Goal: Task Accomplishment & Management: Manage account settings

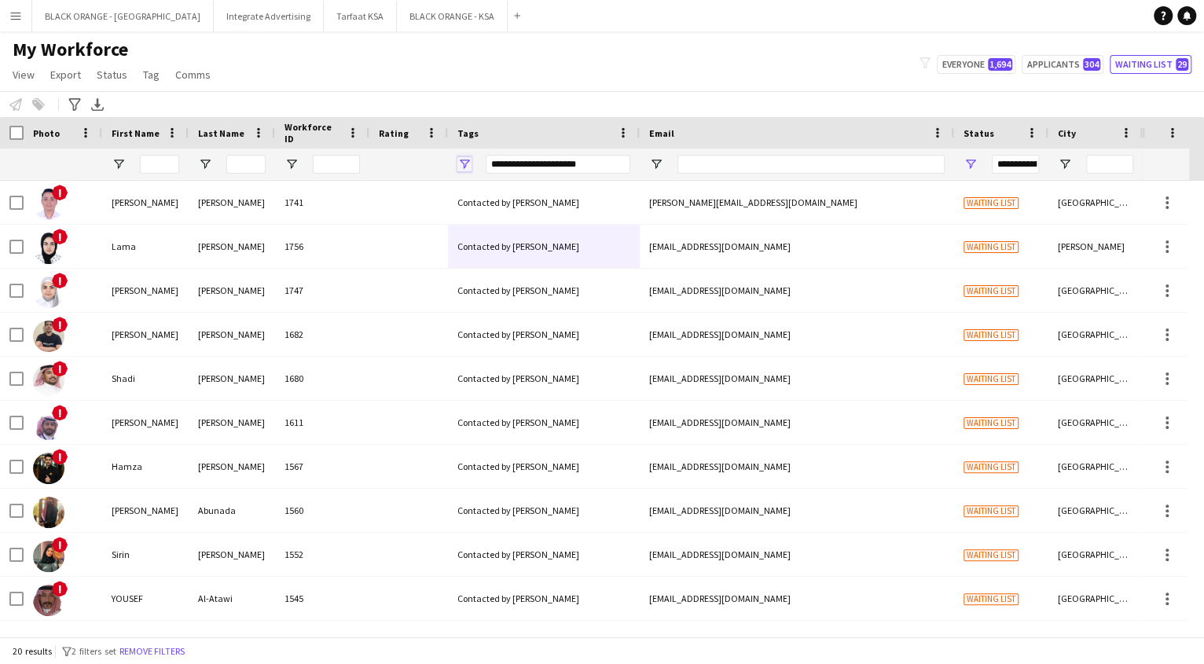
click at [464, 170] on span "Open Filter Menu" at bounding box center [464, 164] width 14 height 14
click at [463, 63] on div "My Workforce View Views Default view New view Update view Delete view Edit name…" at bounding box center [602, 64] width 1204 height 53
click at [965, 160] on span "Open Filter Menu" at bounding box center [970, 164] width 14 height 14
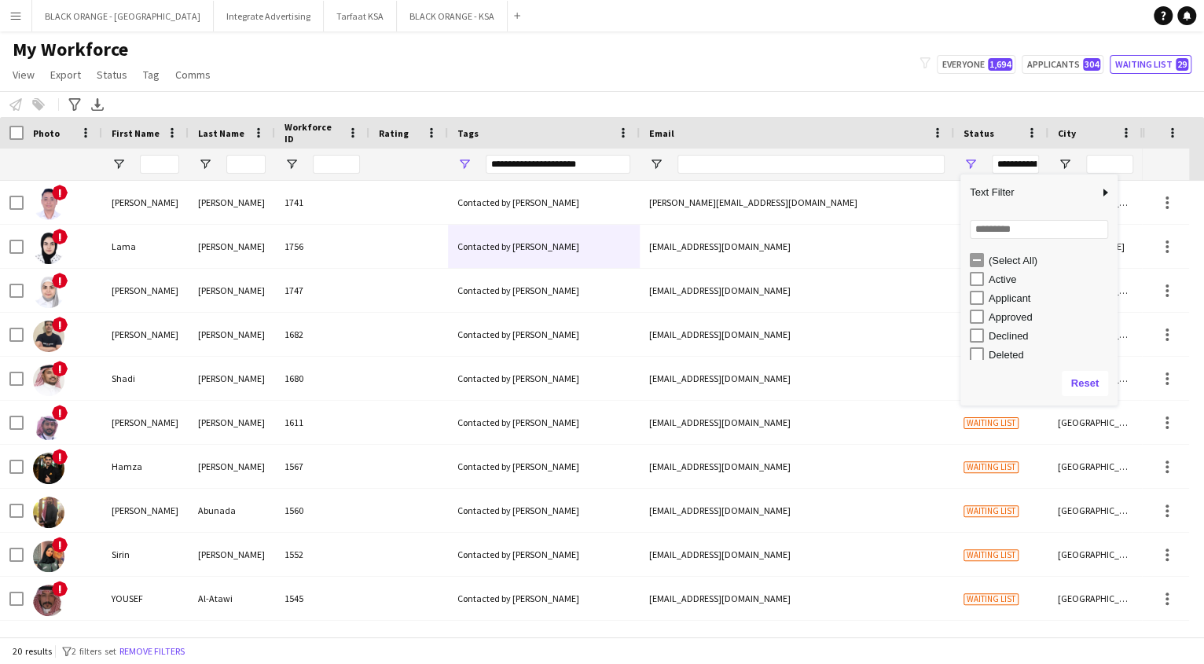
type input "**********"
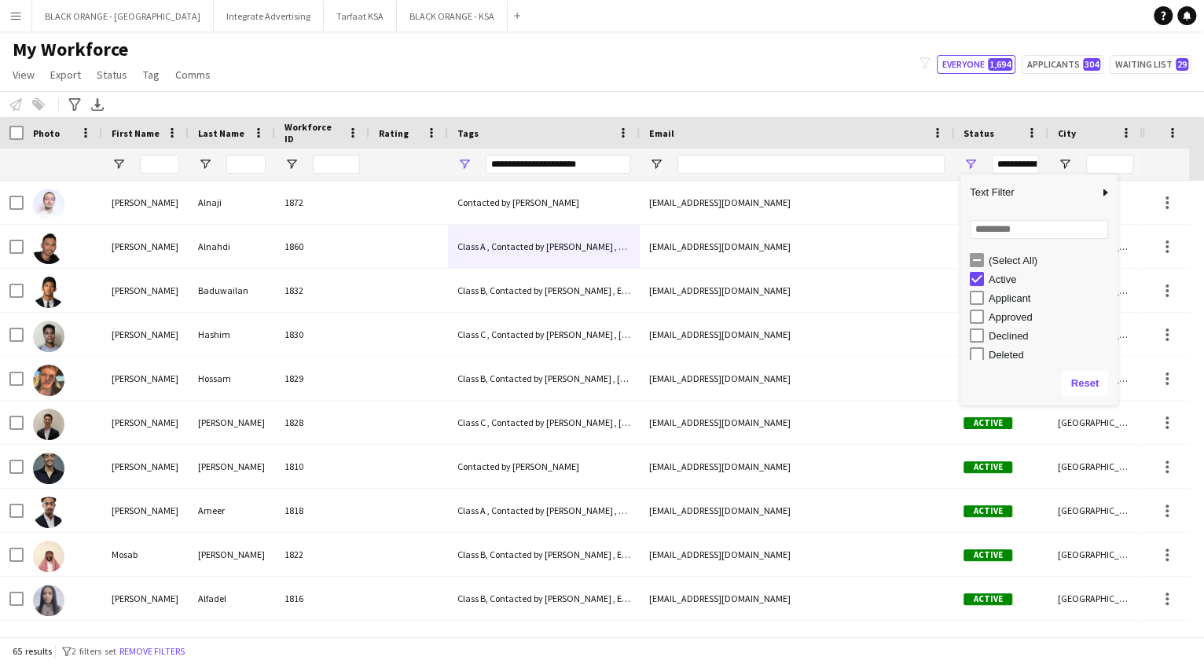
click at [624, 82] on div "My Workforce View Views Default view New view Update view Delete view Edit name…" at bounding box center [602, 64] width 1204 height 53
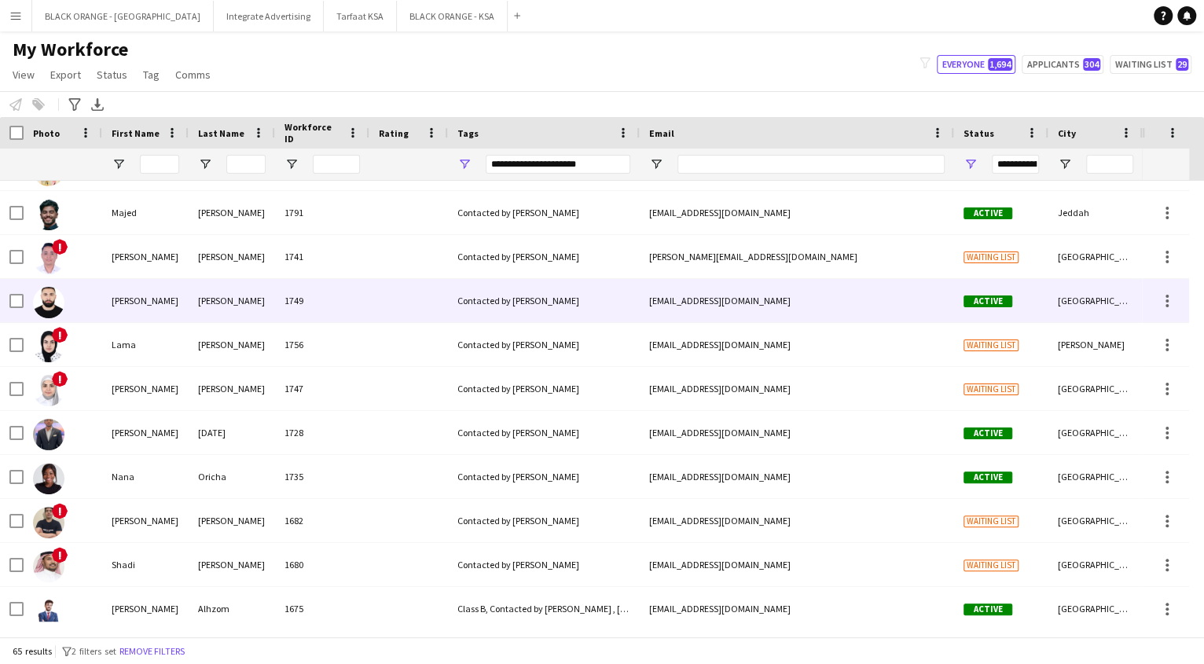
scroll to position [738, 0]
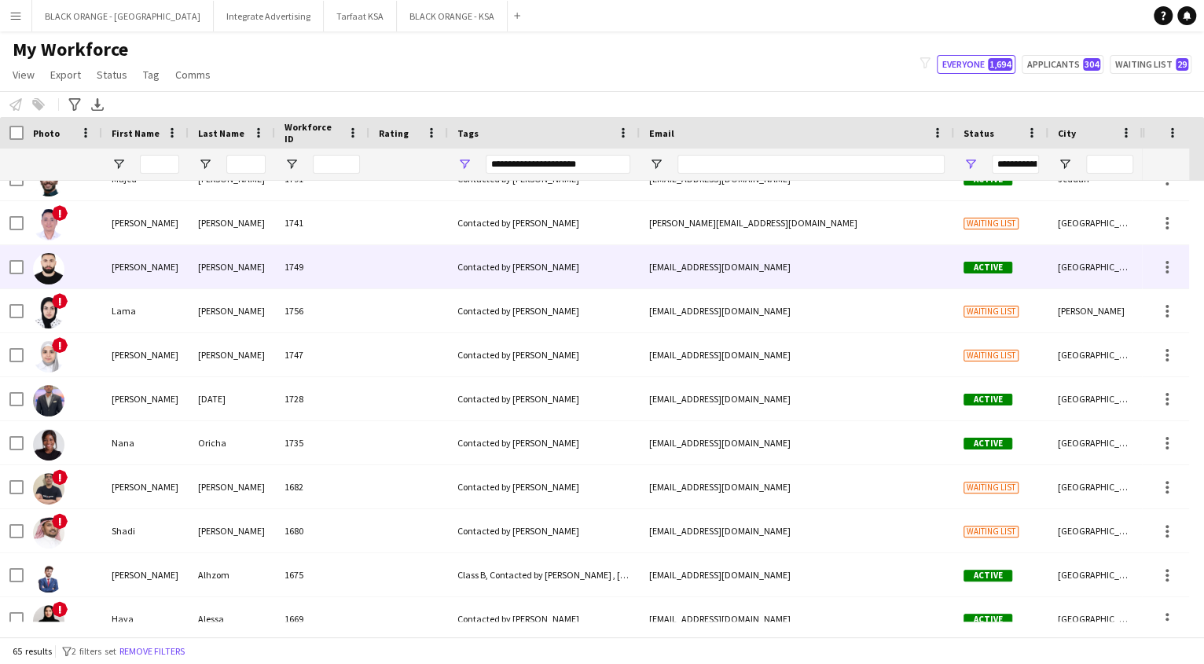
click at [489, 269] on div "Contacted by [PERSON_NAME]" at bounding box center [544, 266] width 192 height 43
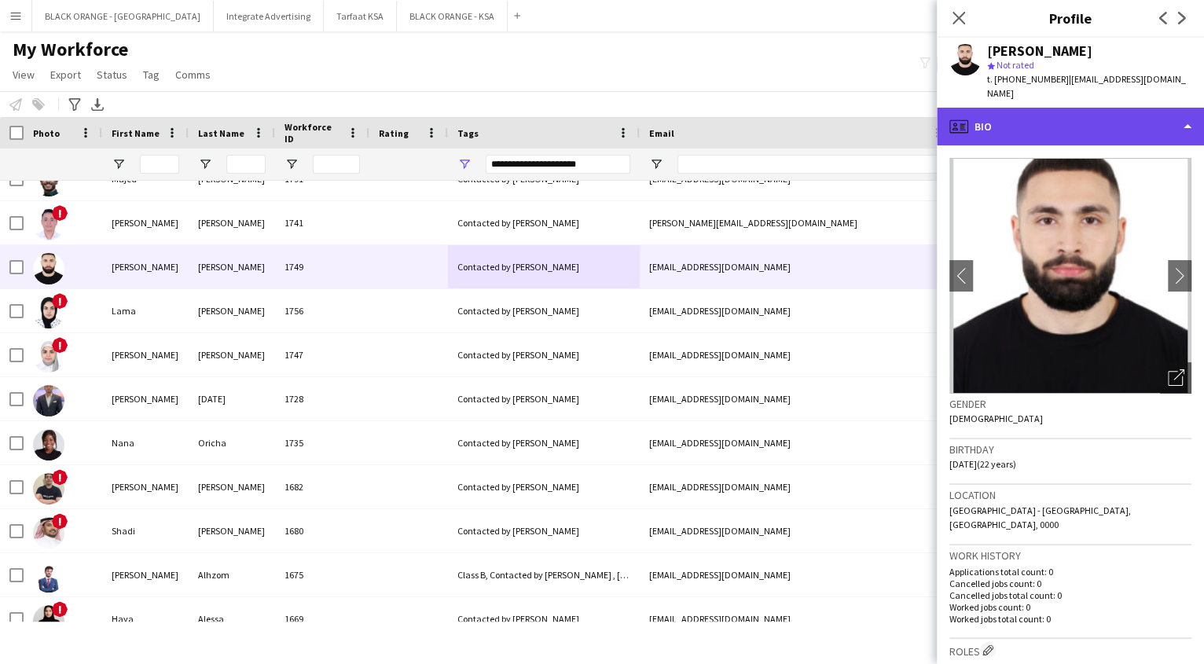
click at [1010, 123] on div "profile Bio" at bounding box center [1070, 127] width 267 height 38
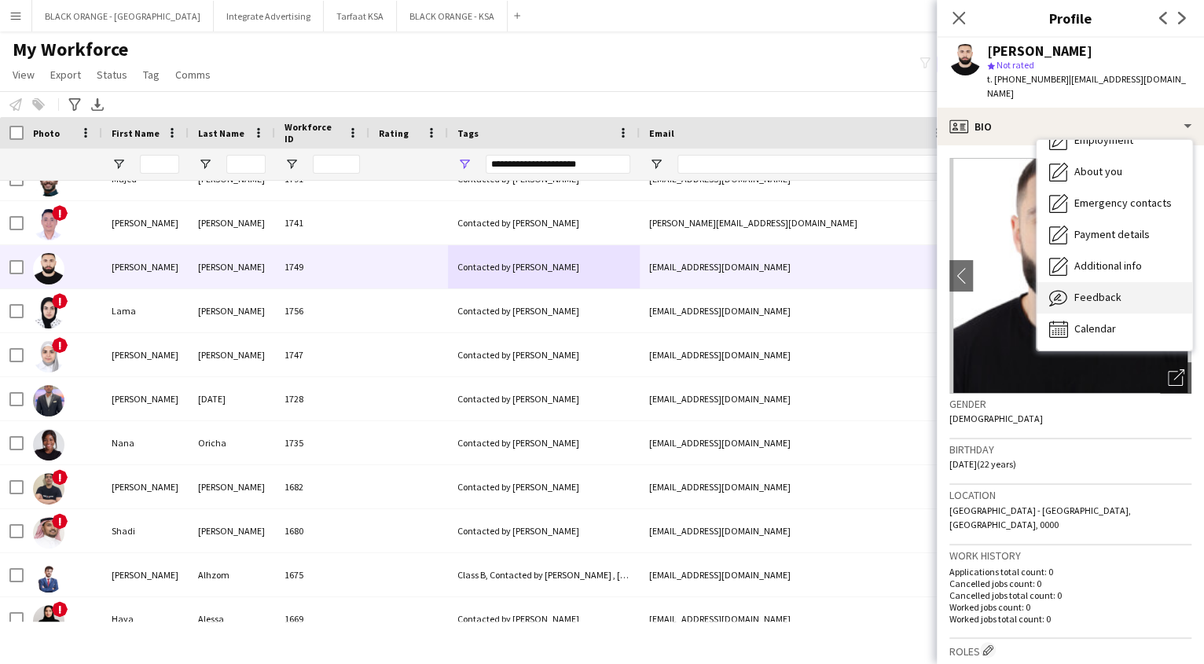
click at [1105, 290] on span "Feedback" at bounding box center [1097, 297] width 47 height 14
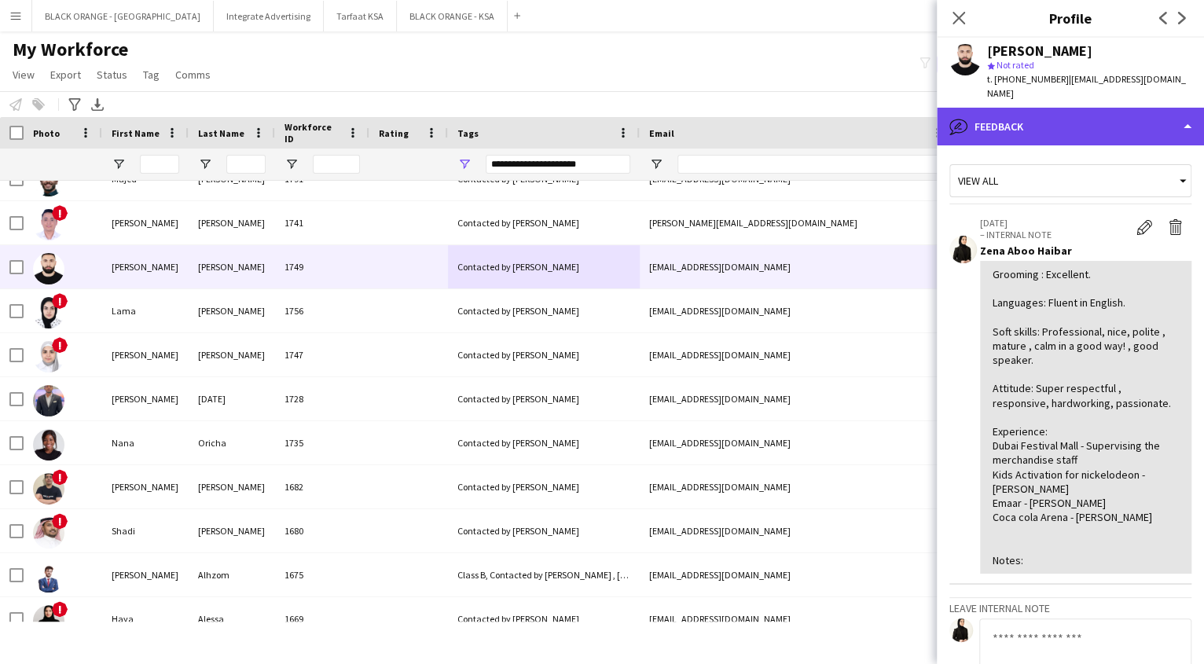
click at [1011, 112] on div "bubble-pencil Feedback" at bounding box center [1070, 127] width 267 height 38
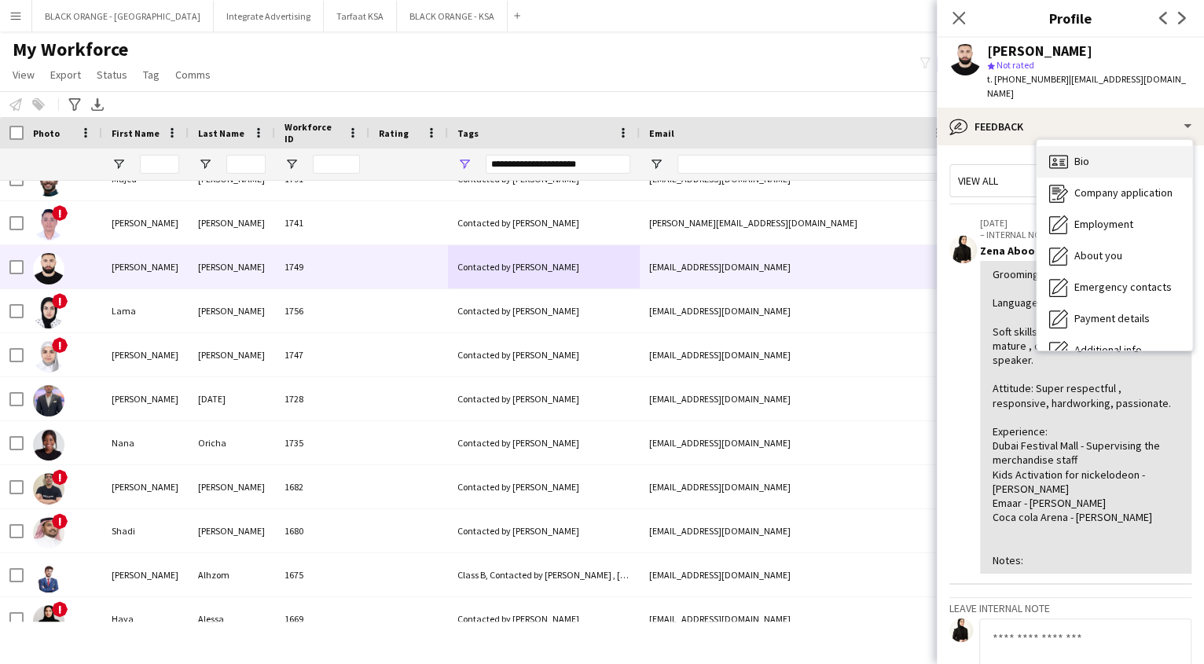
click at [1076, 154] on span "Bio" at bounding box center [1081, 161] width 15 height 14
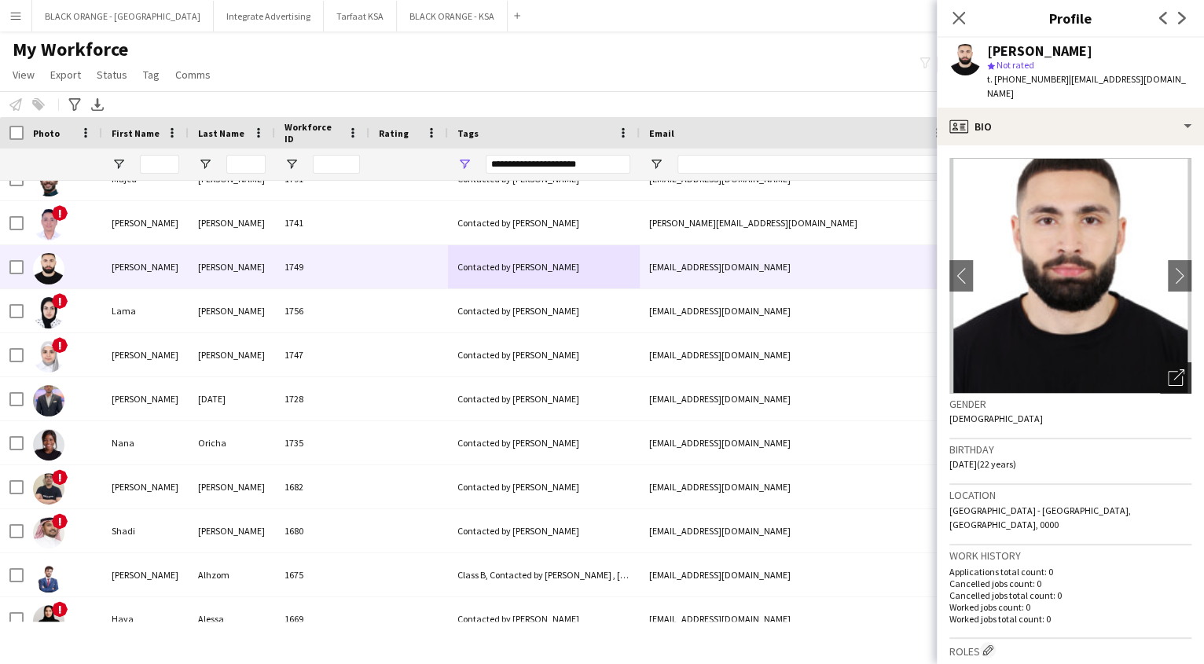
click at [1168, 369] on icon "Open photos pop-in" at bounding box center [1176, 377] width 16 height 16
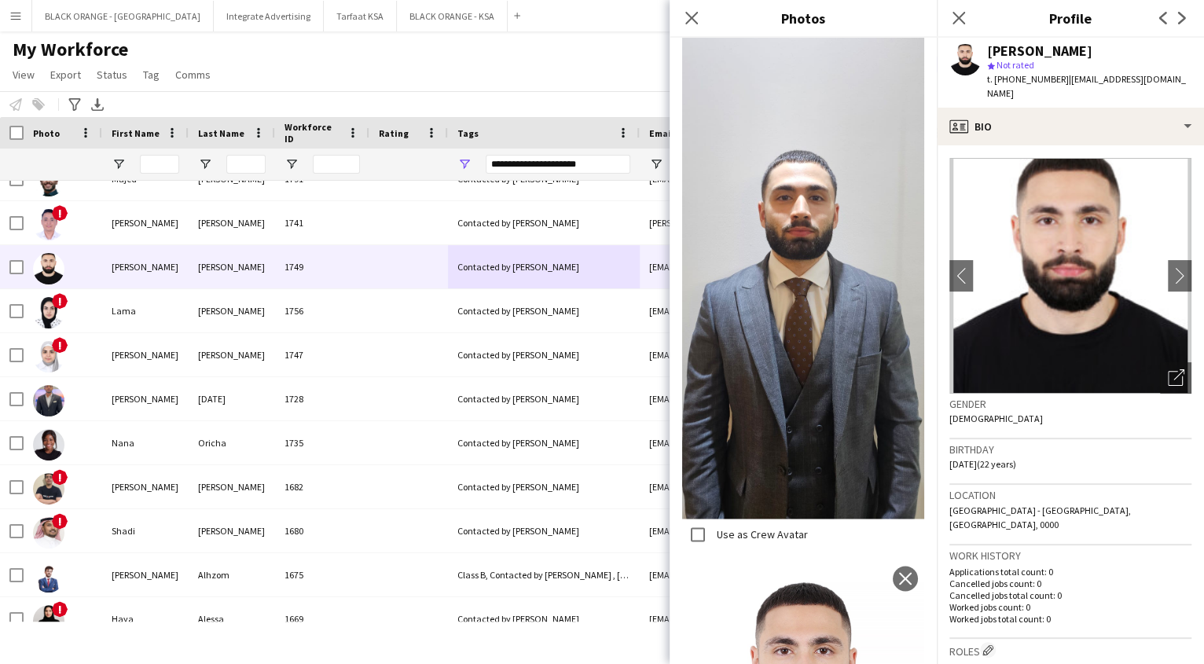
click at [1124, 442] on h3 "Birthday" at bounding box center [1070, 449] width 242 height 14
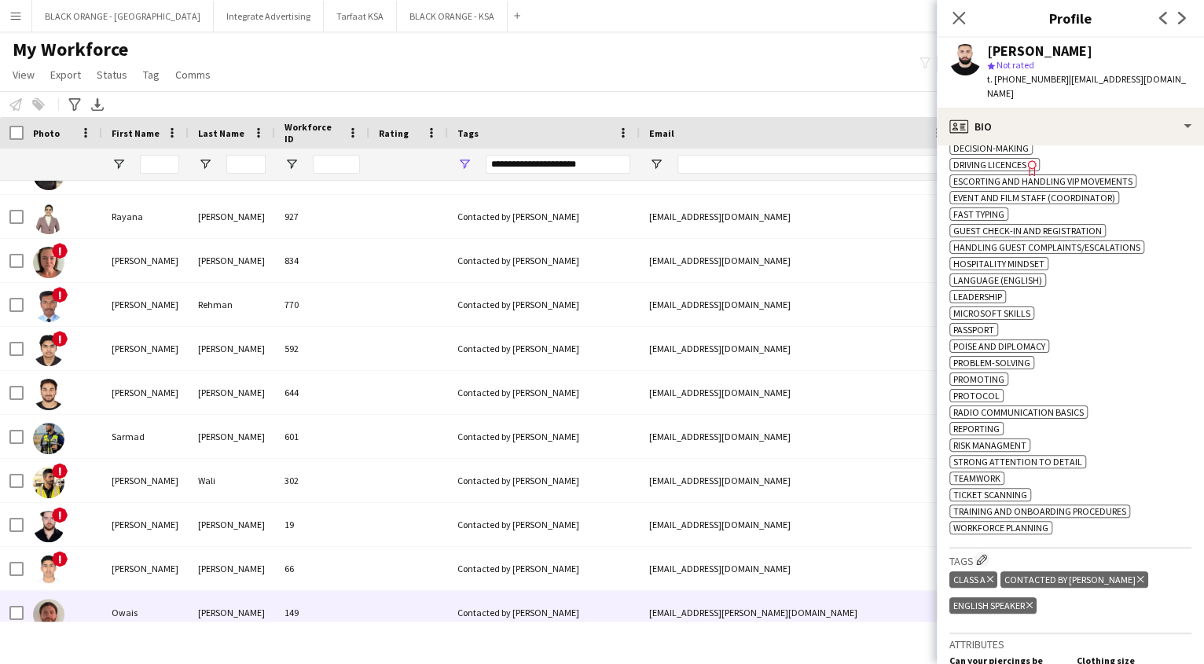
click at [189, 607] on div "[PERSON_NAME]" at bounding box center [232, 612] width 86 height 43
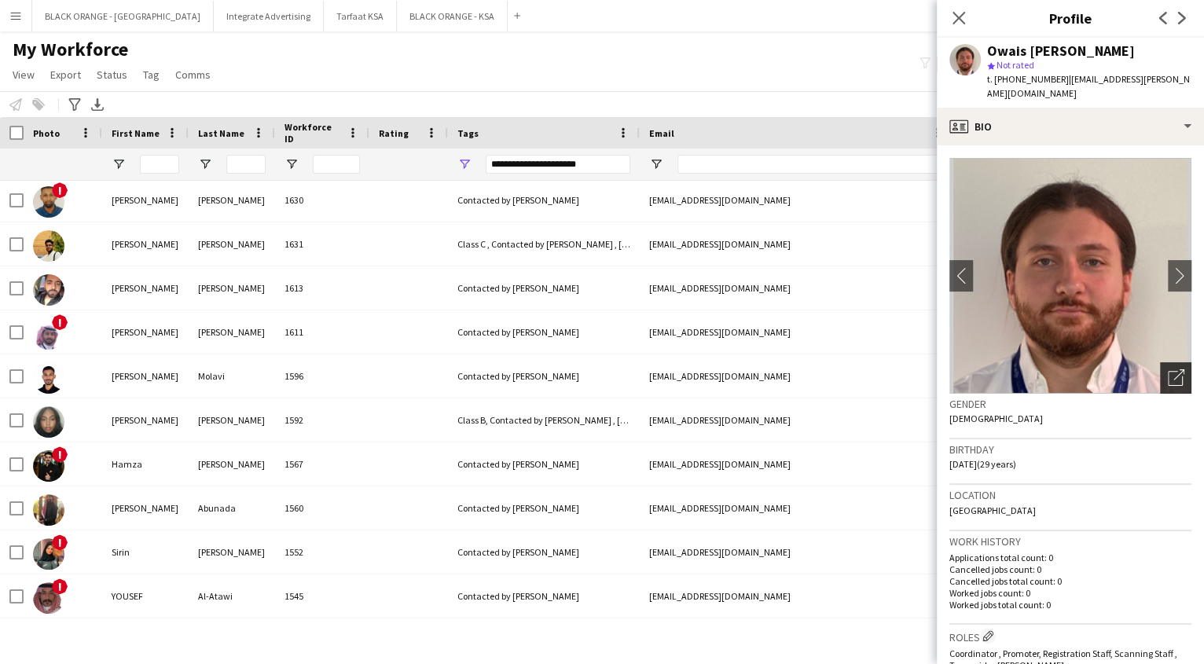
click at [1168, 369] on icon "Open photos pop-in" at bounding box center [1176, 377] width 16 height 16
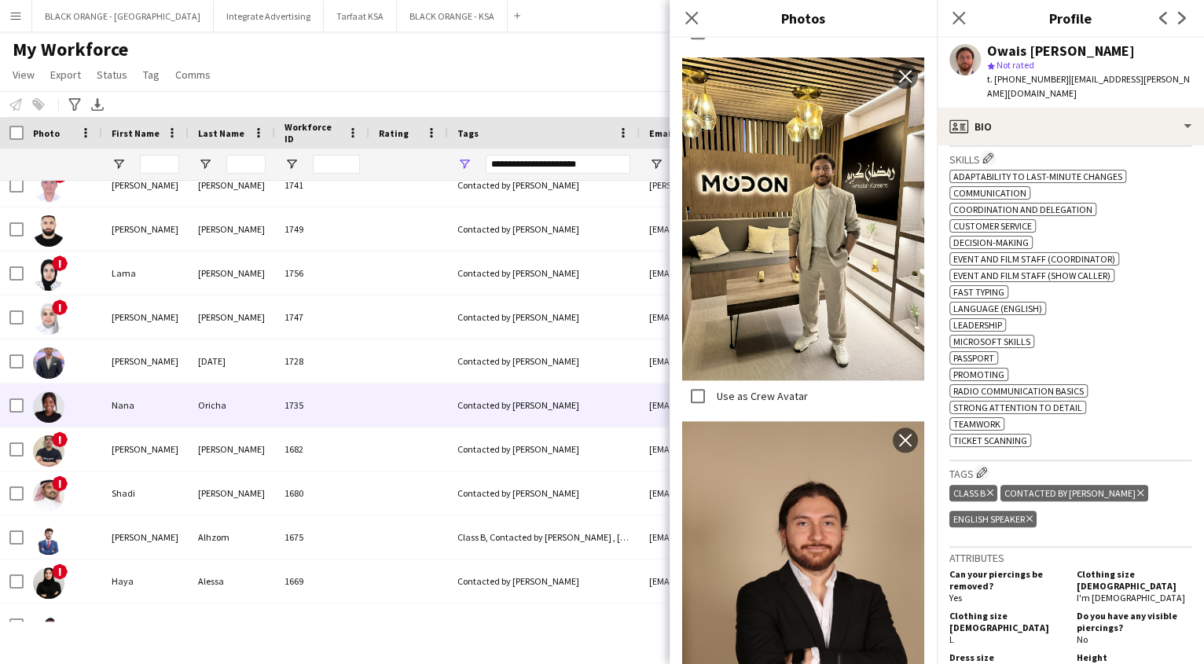
click at [218, 390] on div "Oricha" at bounding box center [232, 404] width 86 height 43
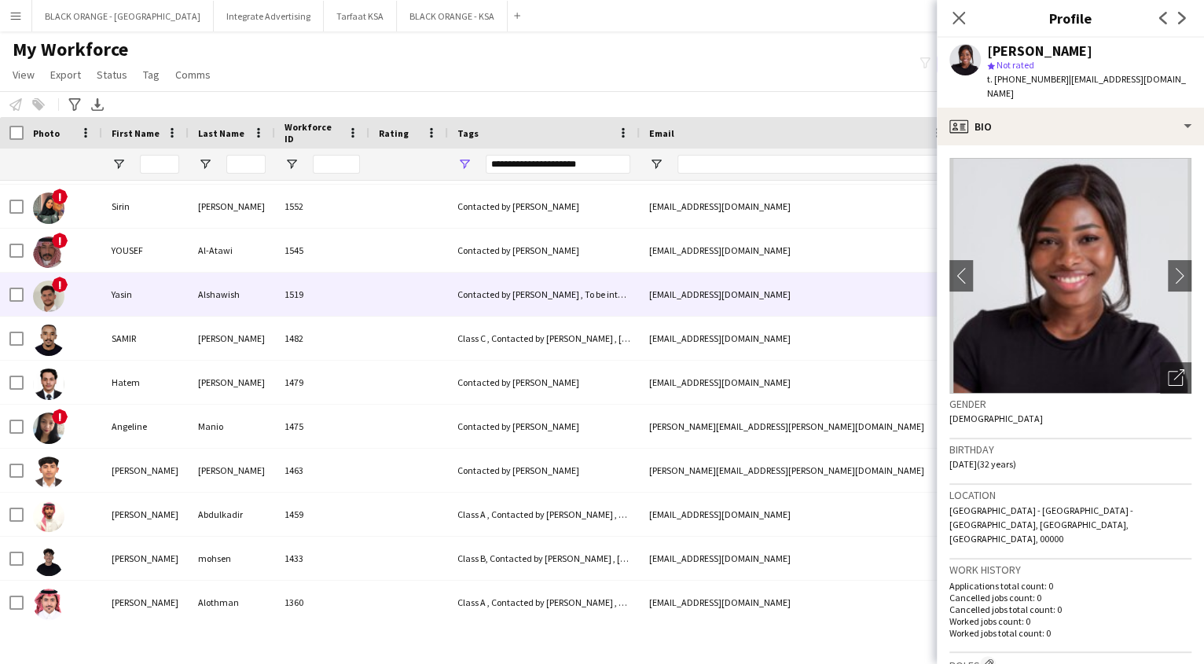
click at [124, 299] on div "Yasin" at bounding box center [145, 294] width 86 height 43
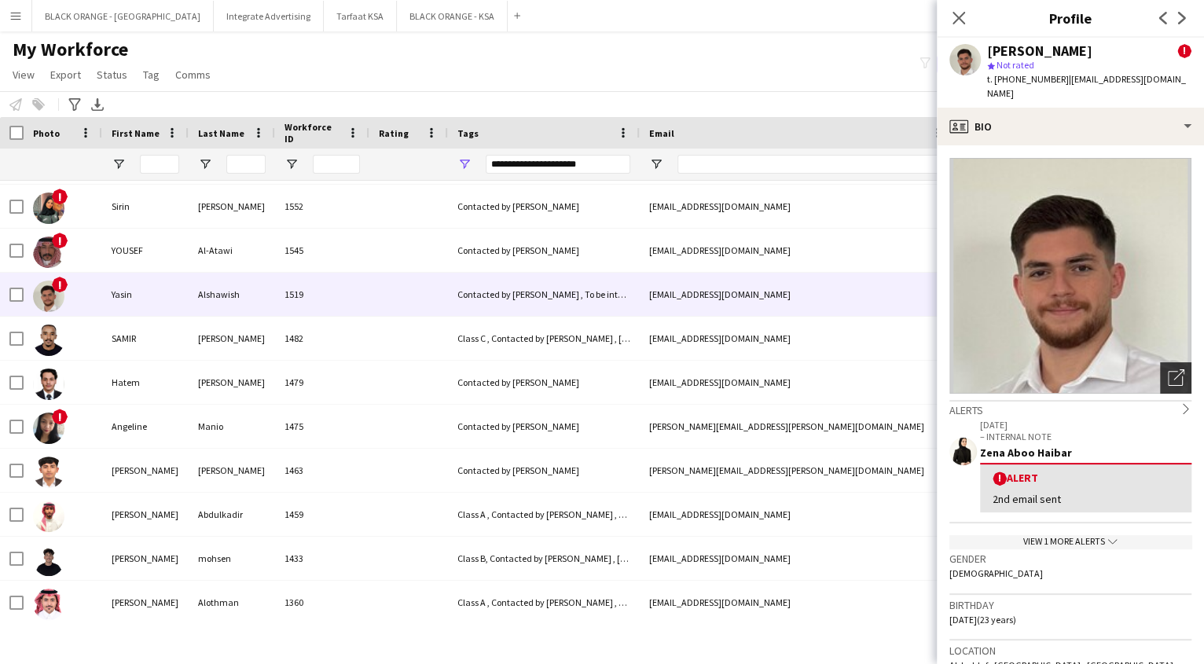
click at [1168, 369] on icon "Open photos pop-in" at bounding box center [1176, 377] width 16 height 16
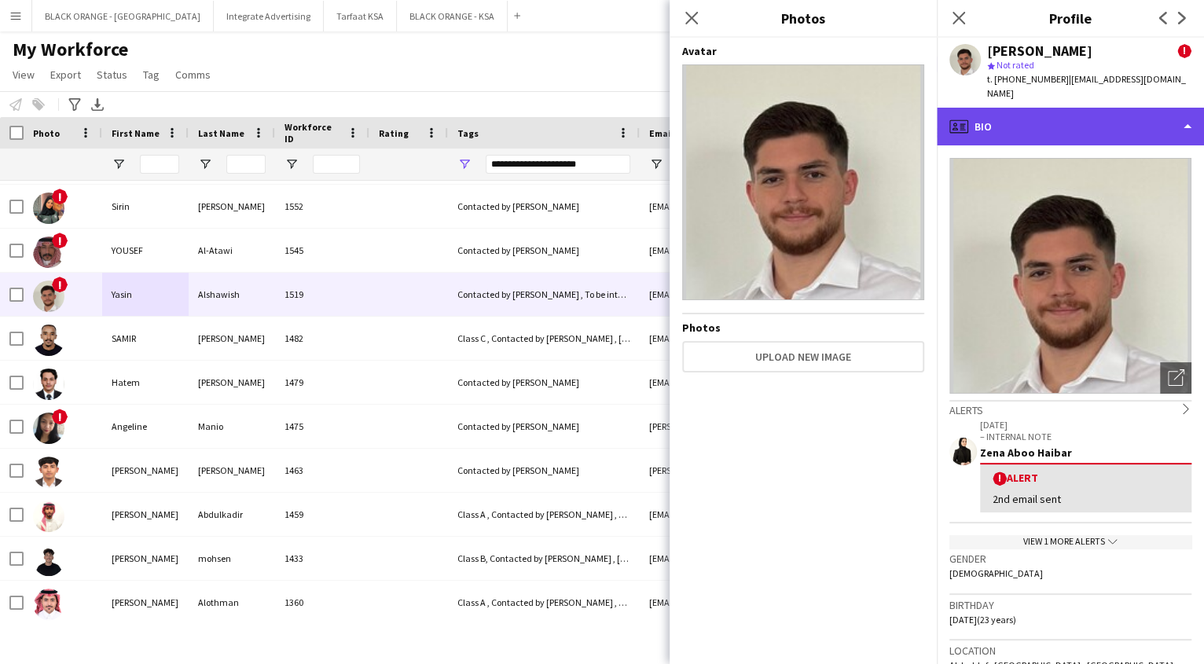
click at [1074, 112] on div "profile Bio" at bounding box center [1070, 127] width 267 height 38
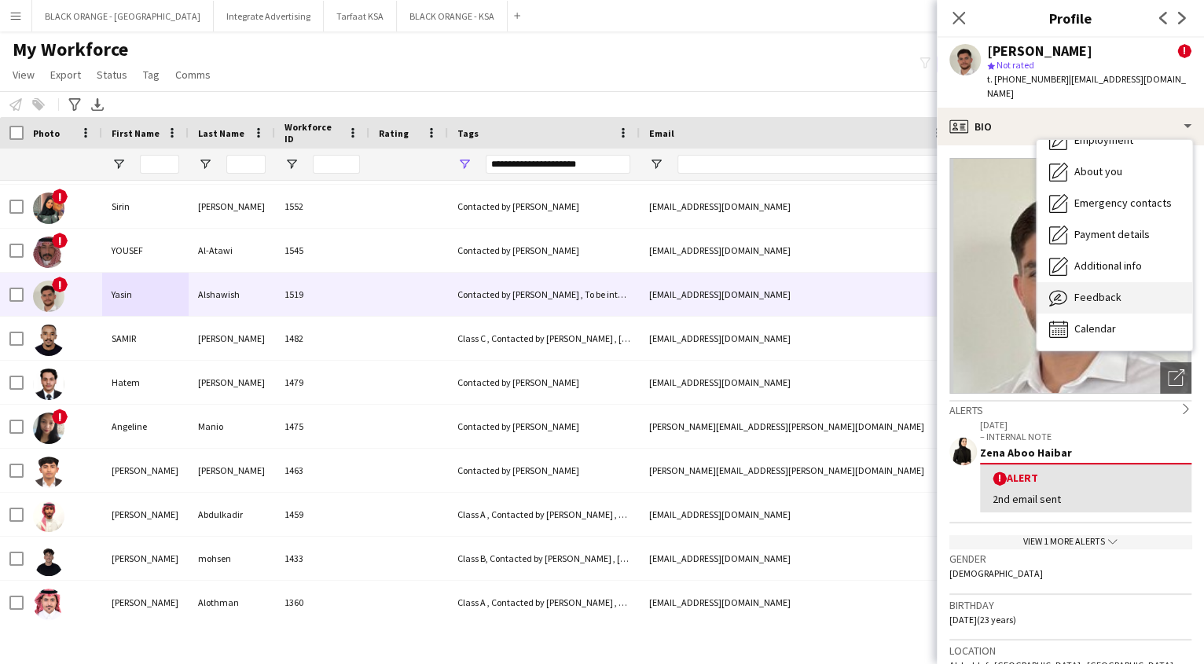
click at [1086, 290] on span "Feedback" at bounding box center [1097, 297] width 47 height 14
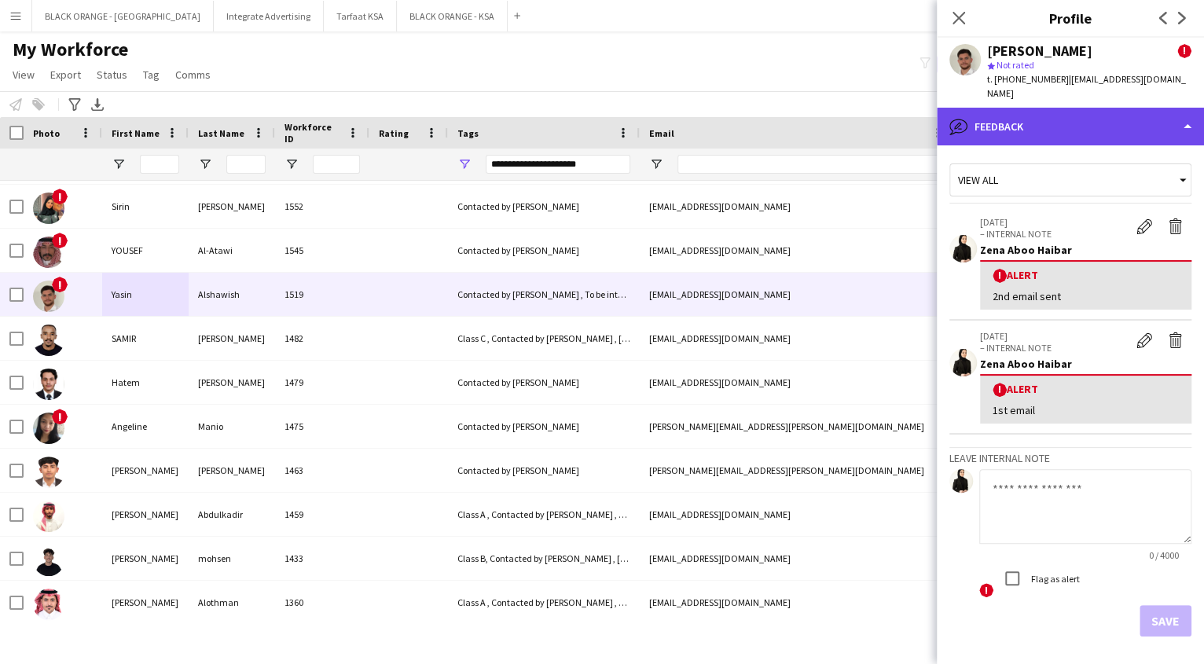
click at [1072, 117] on div "bubble-pencil Feedback" at bounding box center [1070, 127] width 267 height 38
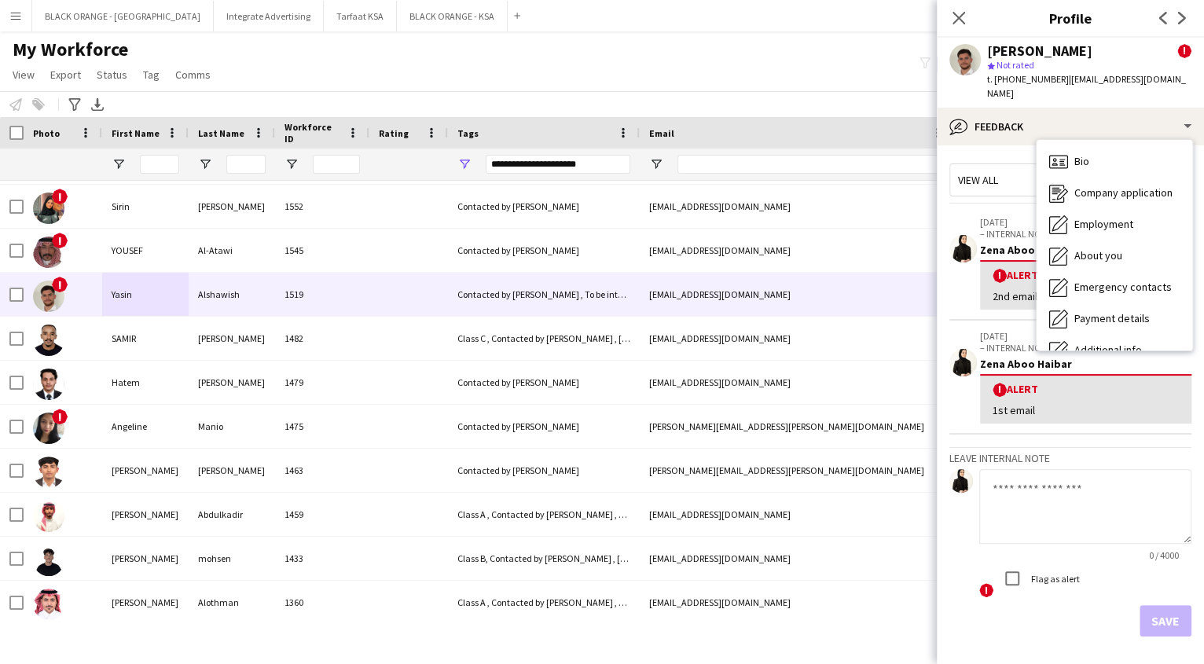
click at [984, 290] on div "! Alert 2nd email sent" at bounding box center [1085, 284] width 211 height 49
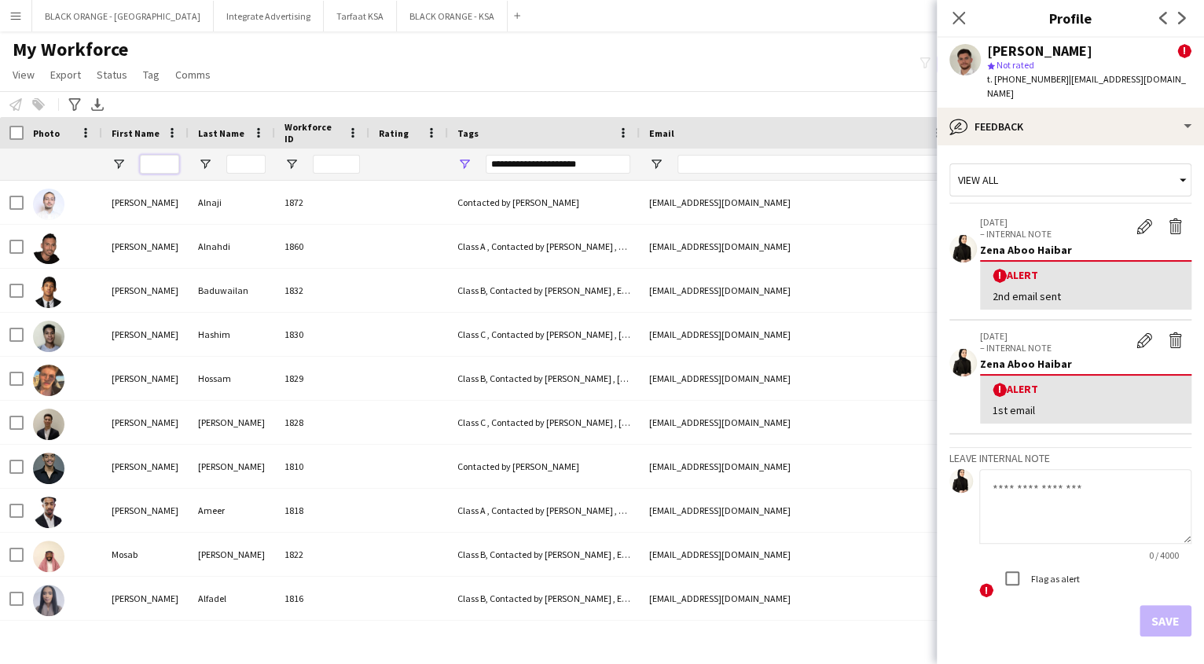
click at [168, 155] on input "First Name Filter Input" at bounding box center [159, 164] width 39 height 19
type input "*"
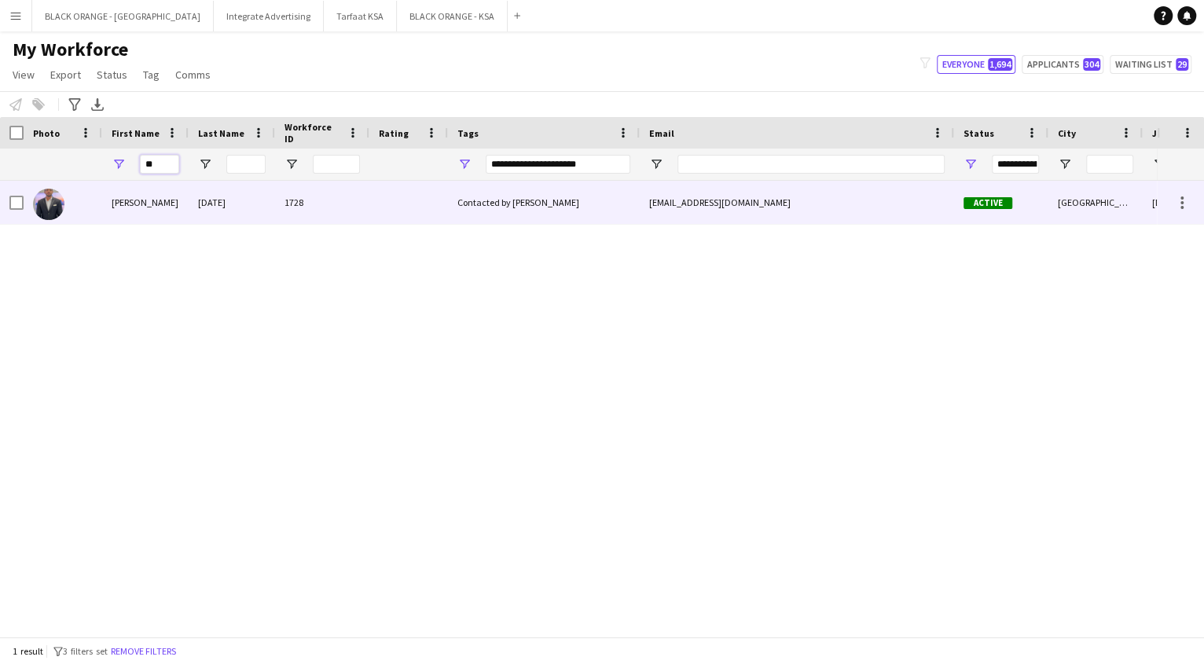
type input "**"
click at [222, 216] on div "[DATE]" at bounding box center [232, 202] width 86 height 43
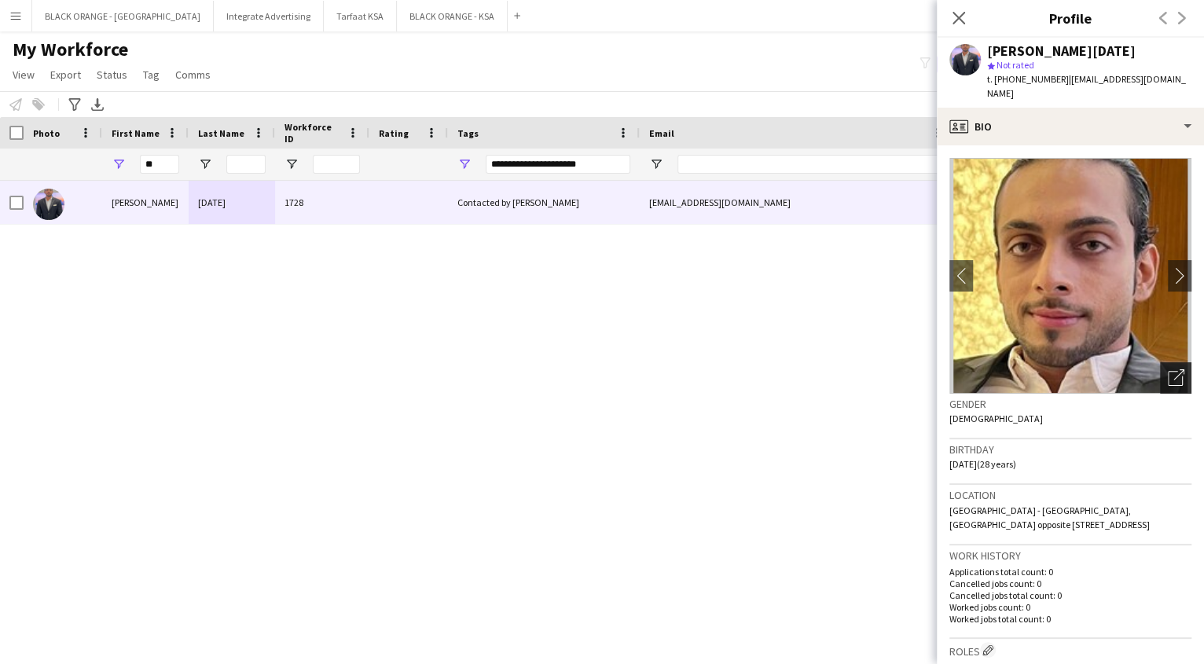
click at [1168, 381] on icon "Open photos pop-in" at bounding box center [1176, 377] width 16 height 16
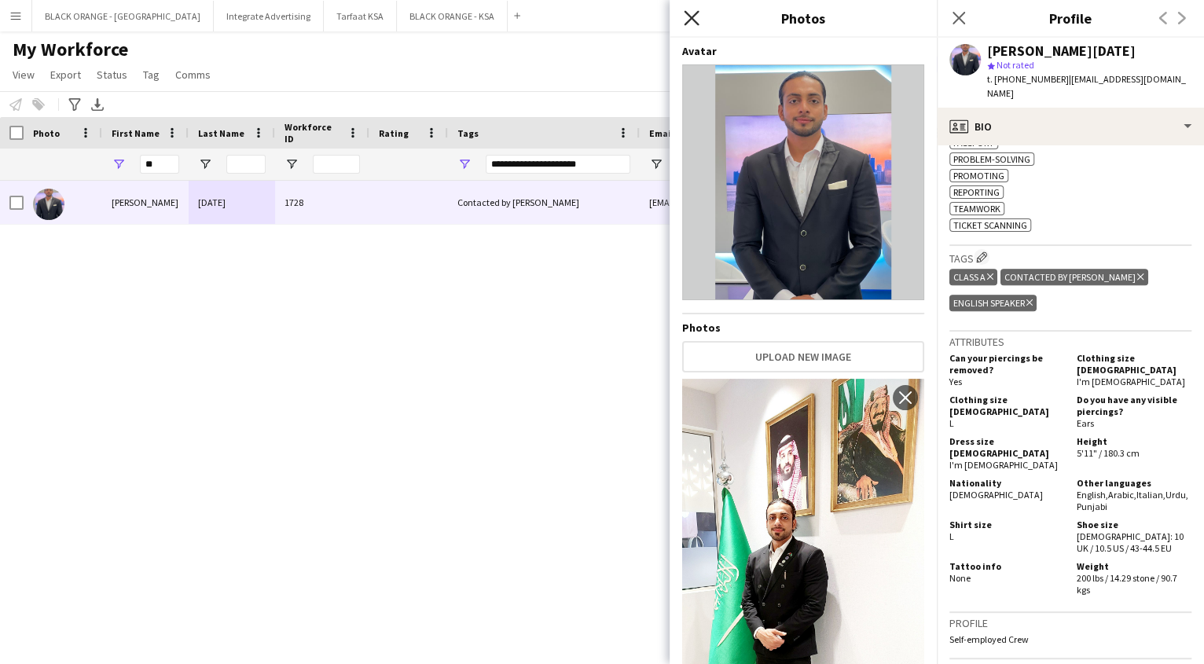
click at [695, 24] on icon "Close pop-in" at bounding box center [691, 17] width 15 height 15
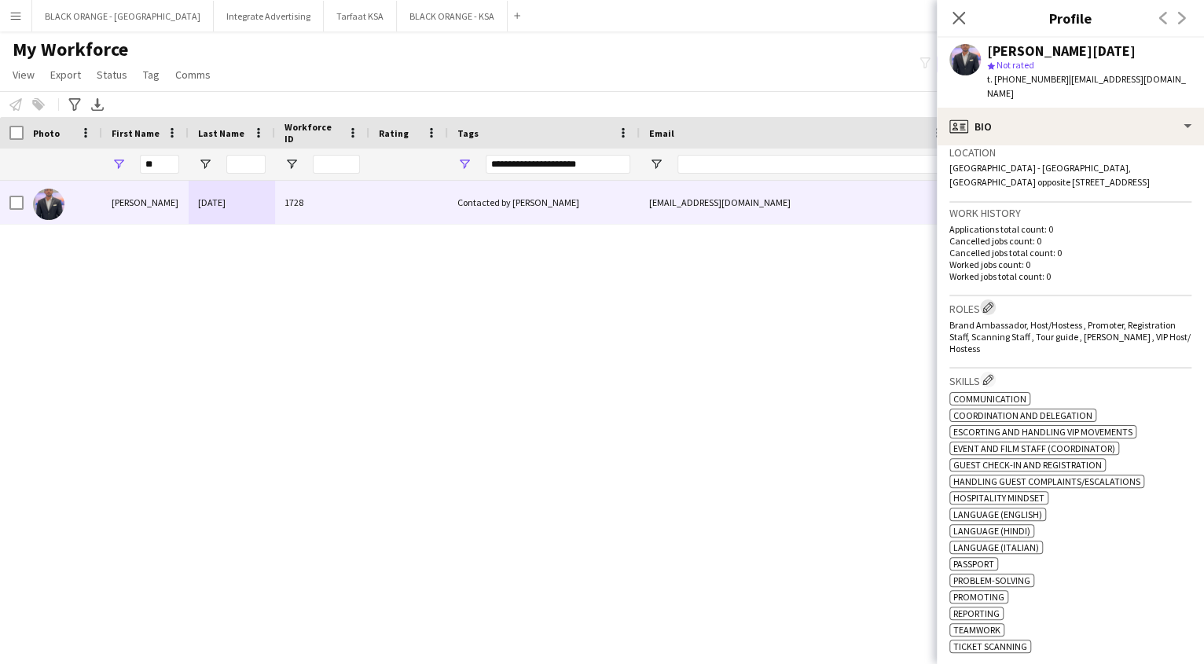
click at [989, 302] on app-icon "Edit crew company roles" at bounding box center [987, 307] width 11 height 11
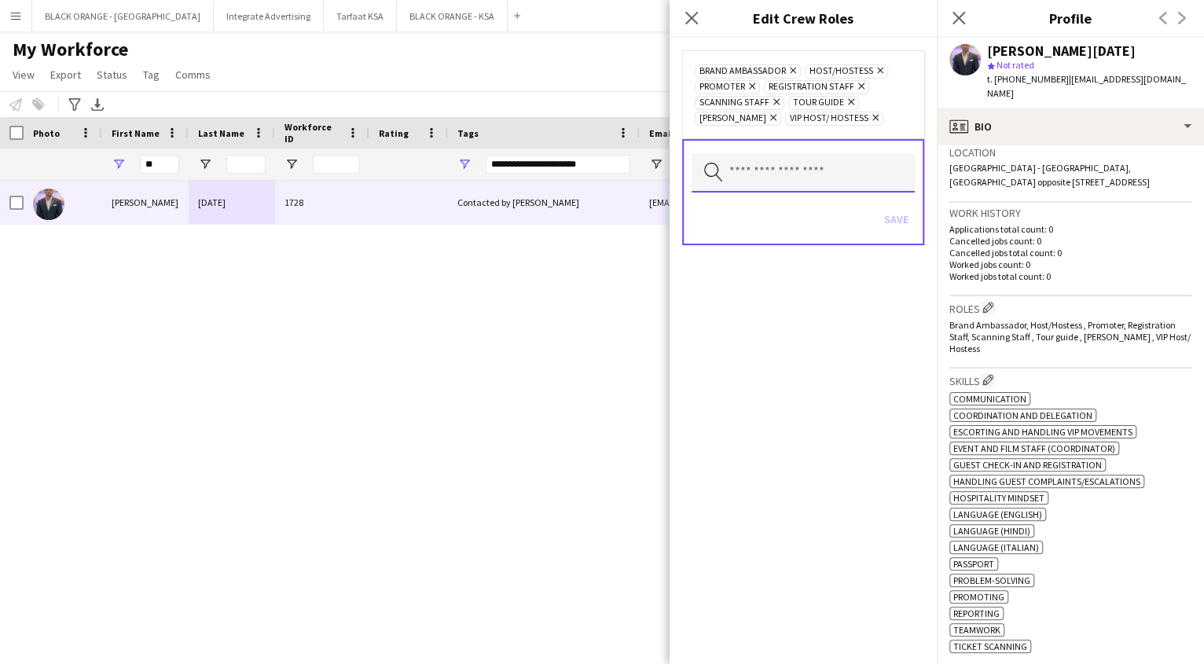
click at [801, 174] on input "text" at bounding box center [802, 172] width 223 height 39
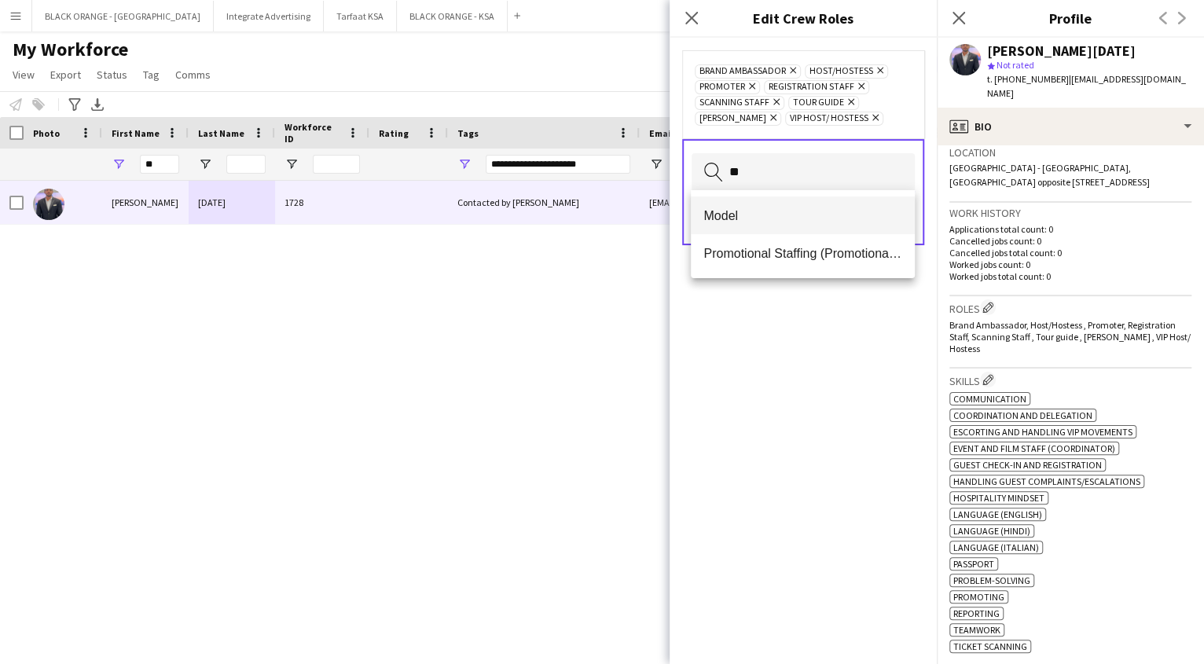
type input "**"
click at [803, 208] on span "Model" at bounding box center [802, 215] width 199 height 15
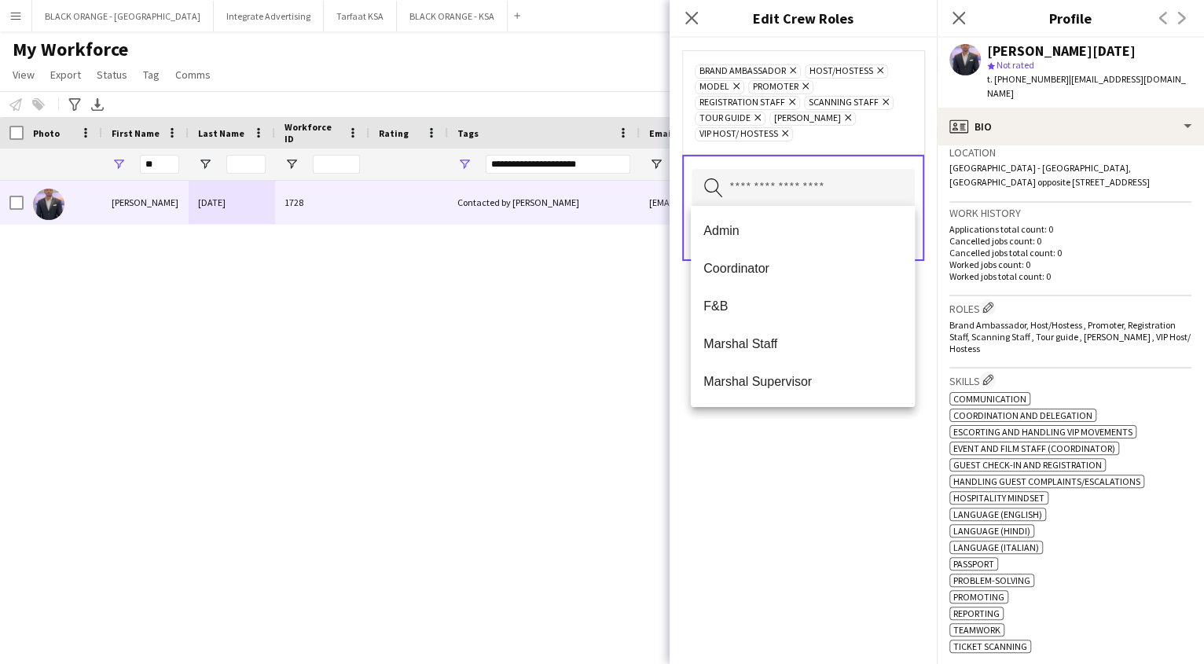
click at [838, 467] on div "Brand Ambassador Remove Host/Hostess Remove Model Remove Promoter Remove Regist…" at bounding box center [802, 351] width 267 height 626
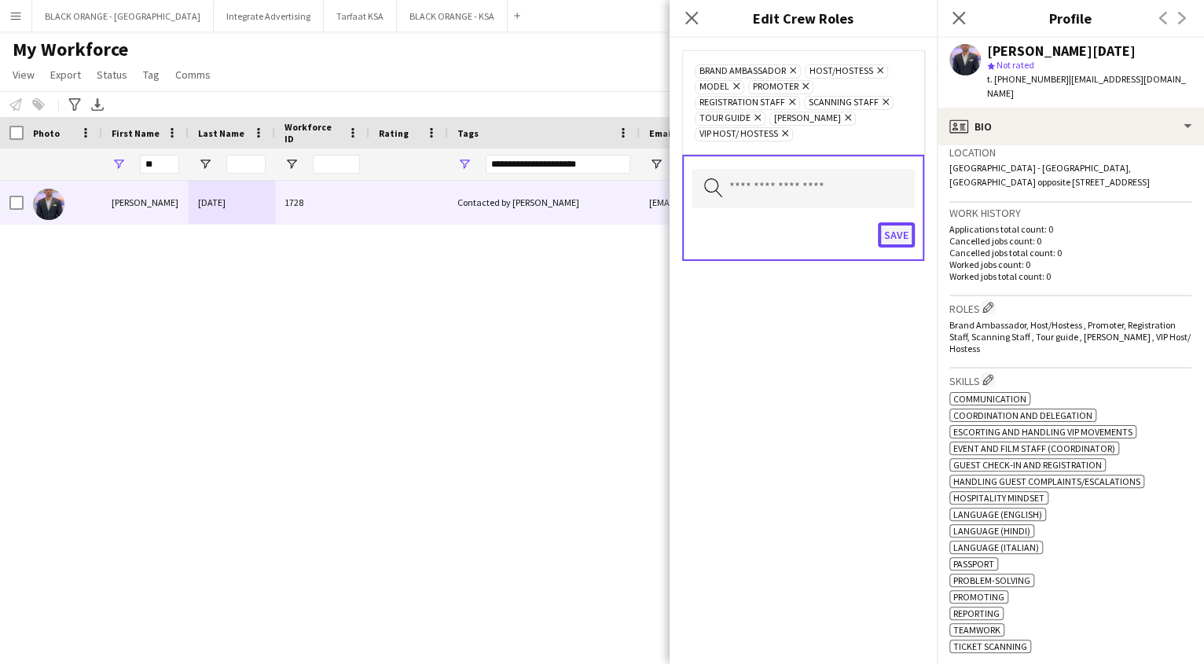
click at [893, 230] on button "Save" at bounding box center [896, 234] width 37 height 25
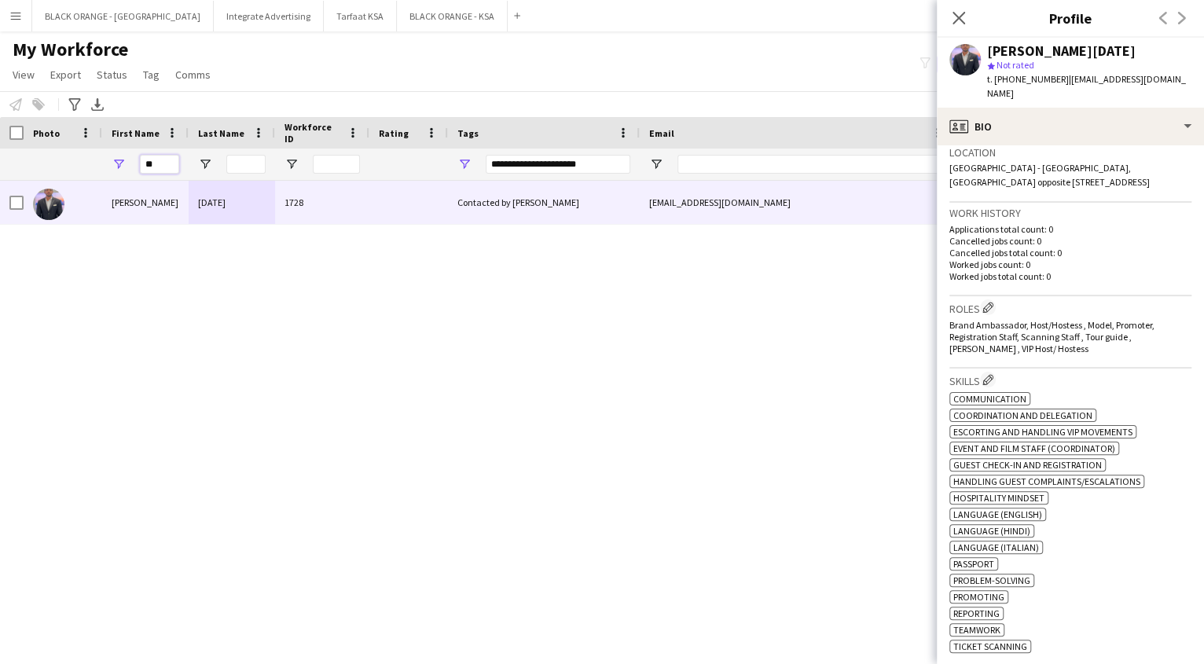
click at [170, 161] on input "**" at bounding box center [159, 164] width 39 height 19
type input "*"
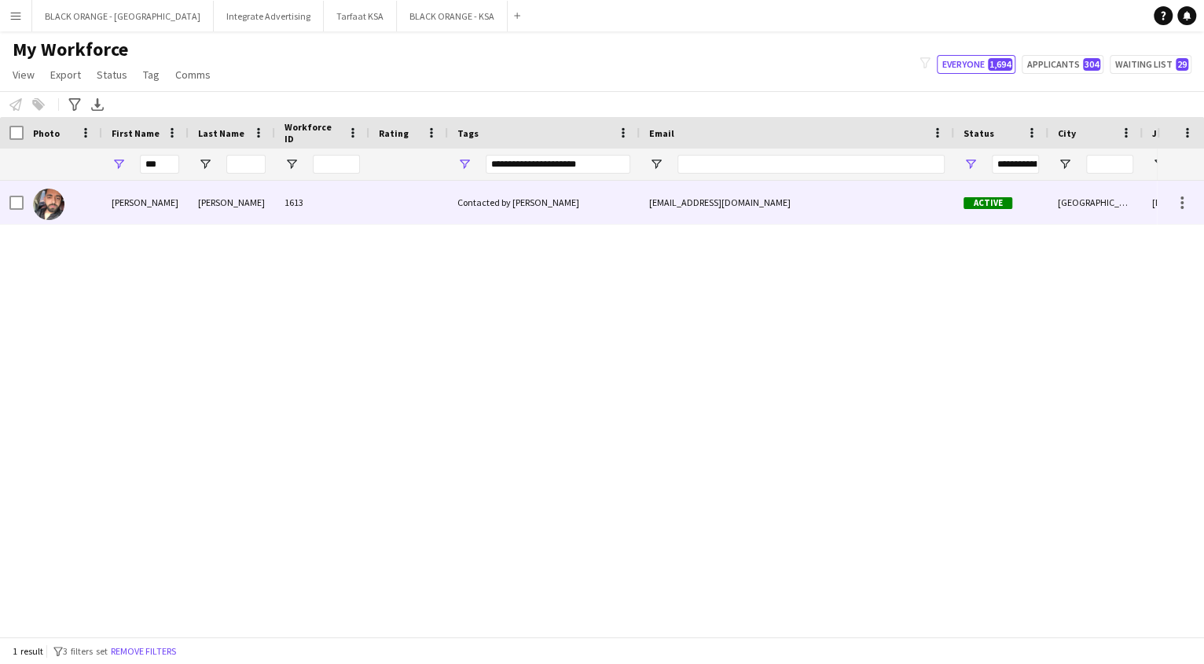
click at [167, 194] on div "[PERSON_NAME]" at bounding box center [145, 202] width 86 height 43
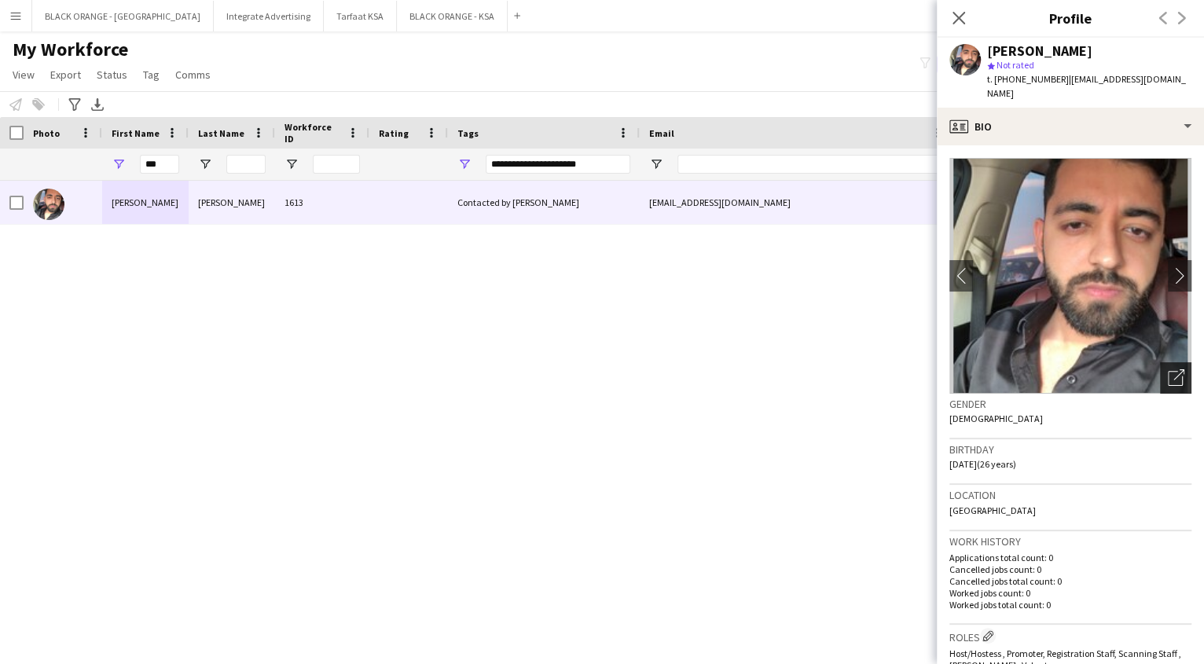
click at [1168, 369] on icon "Open photos pop-in" at bounding box center [1176, 377] width 16 height 16
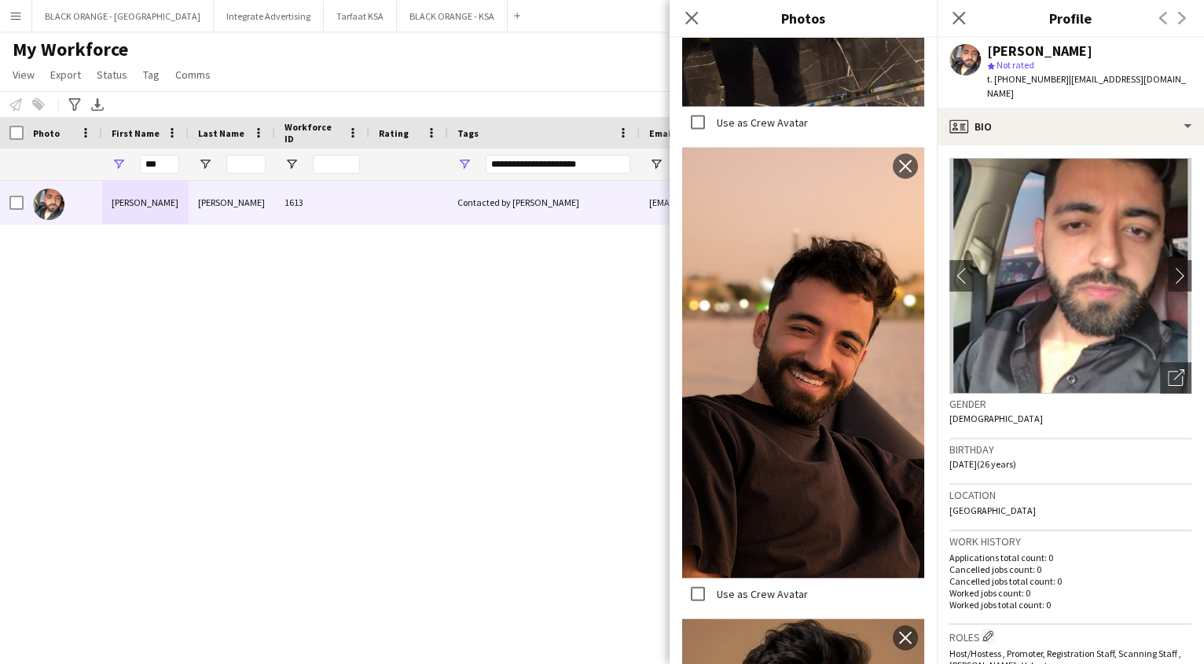
scroll to position [1890, 0]
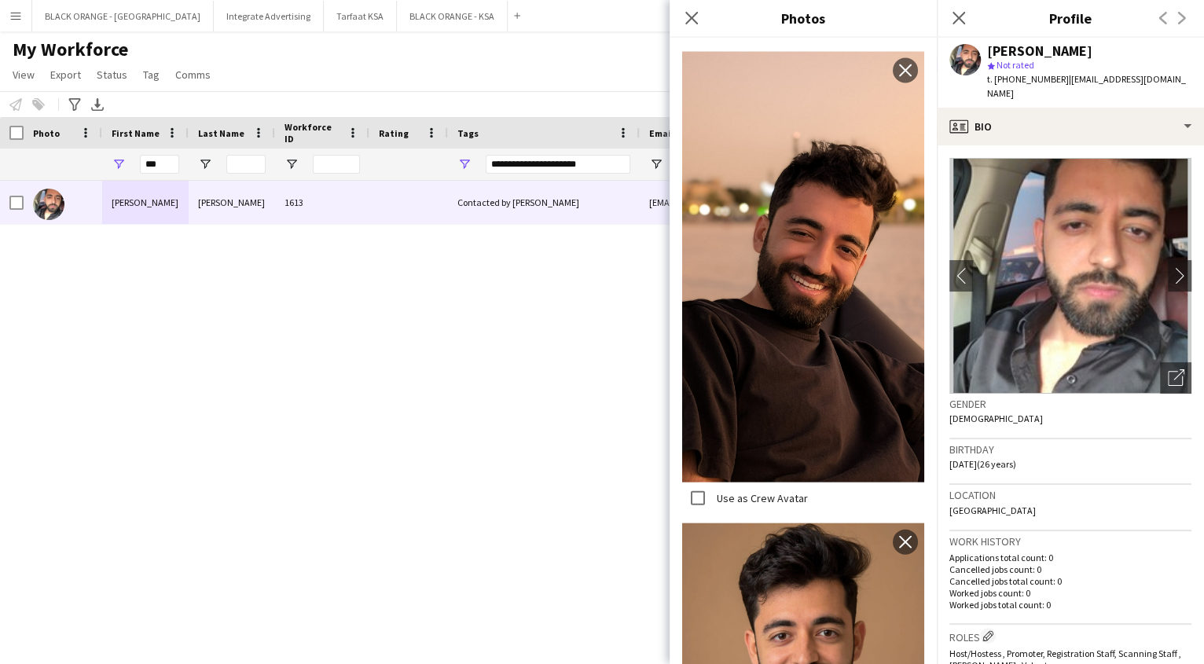
click at [515, 594] on div "[PERSON_NAME] 1613 Contacted by Zena [EMAIL_ADDRESS][DOMAIN_NAME] Active [GEOGR…" at bounding box center [578, 401] width 1157 height 441
click at [166, 166] on input "***" at bounding box center [159, 164] width 39 height 19
type input "*"
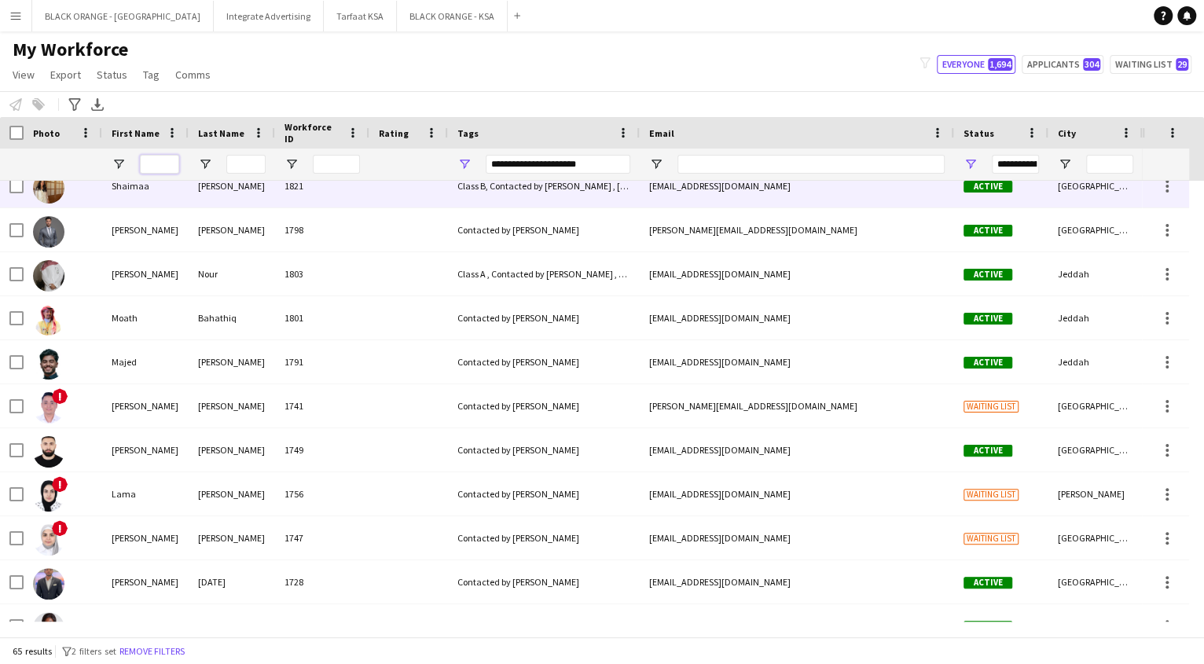
scroll to position [588, 0]
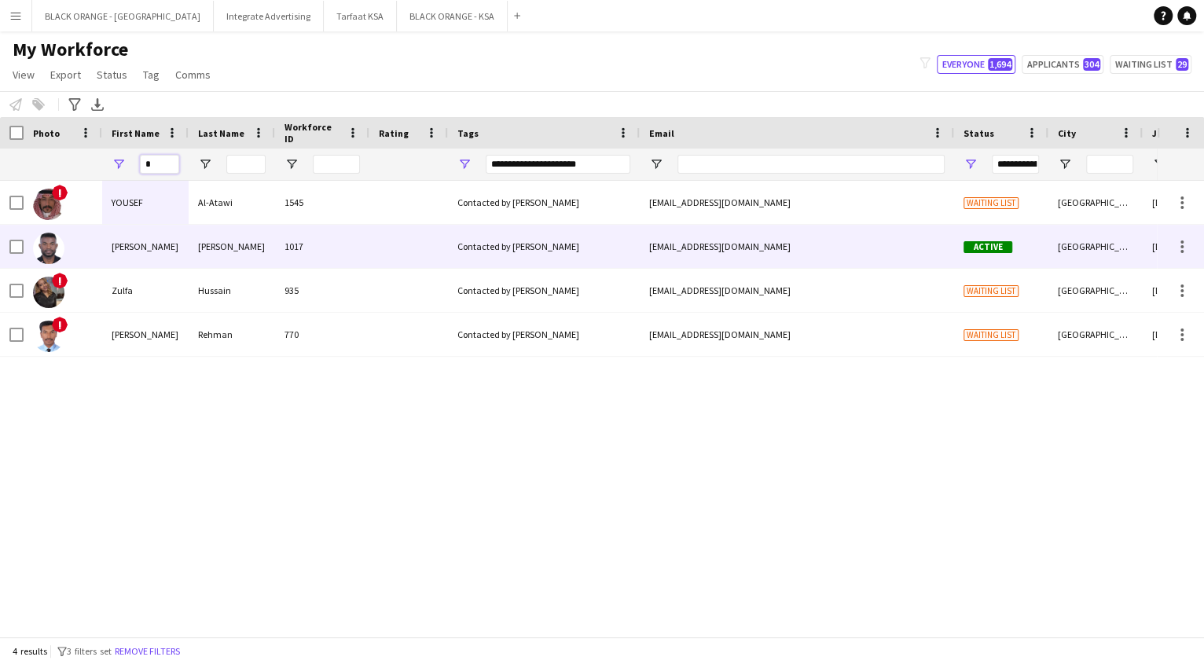
type input "*"
click at [148, 241] on div "[PERSON_NAME]" at bounding box center [145, 246] width 86 height 43
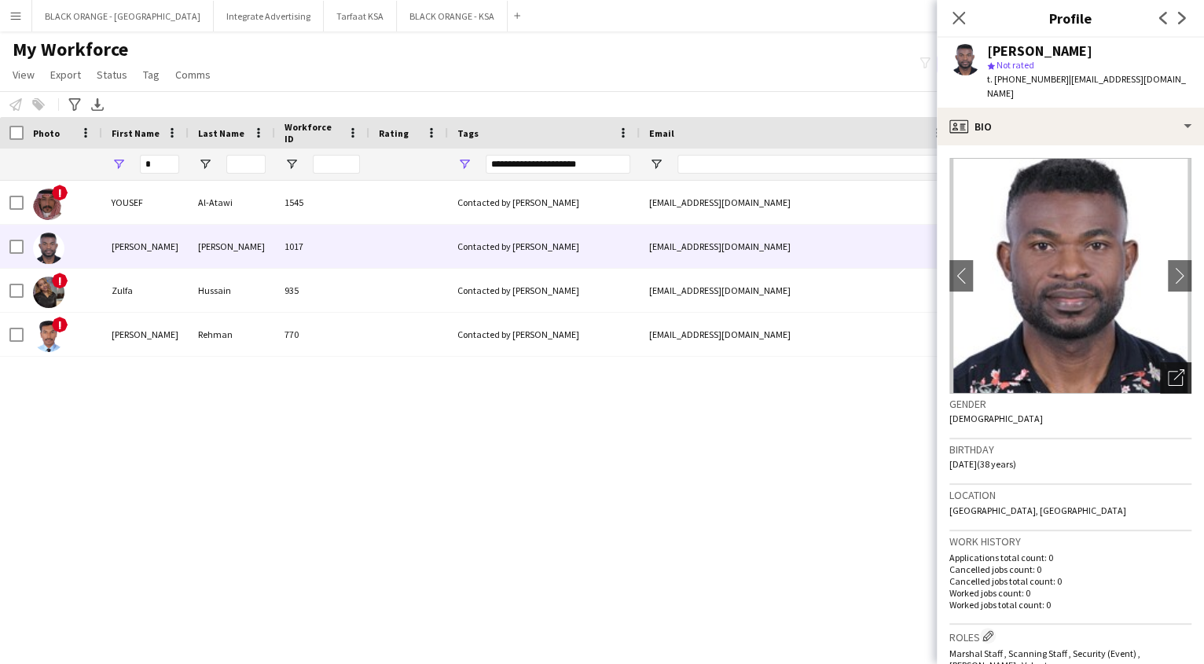
click at [1168, 369] on icon "Open photos pop-in" at bounding box center [1176, 377] width 16 height 16
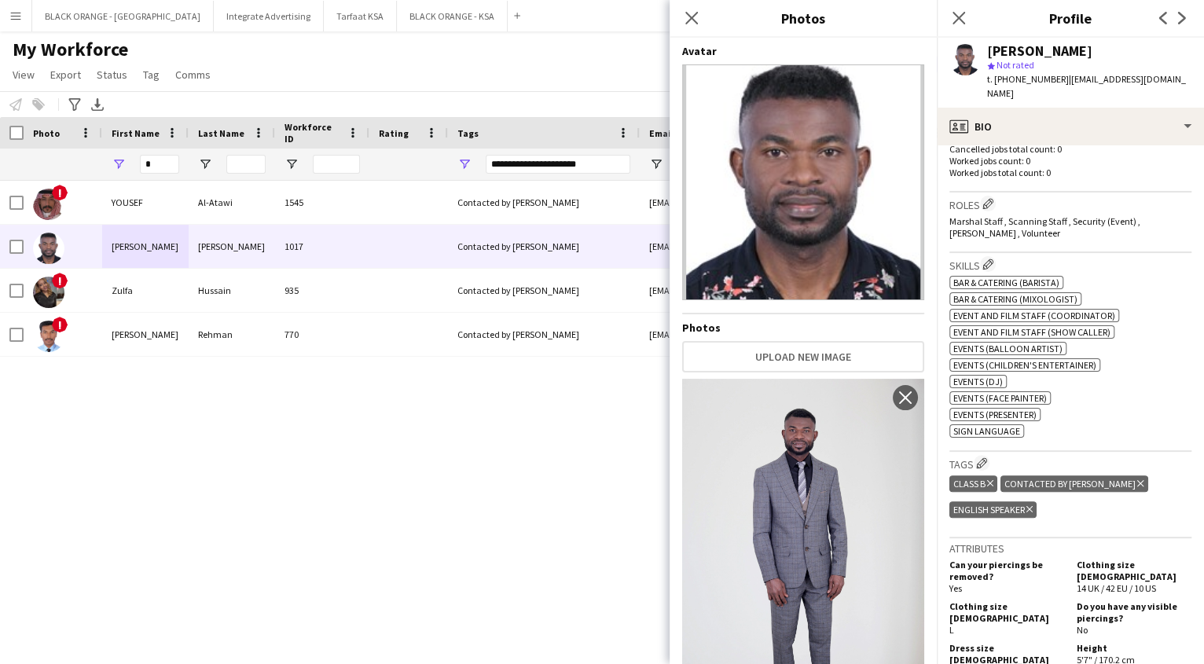
scroll to position [431, 0]
click at [991, 481] on icon at bounding box center [990, 484] width 6 height 6
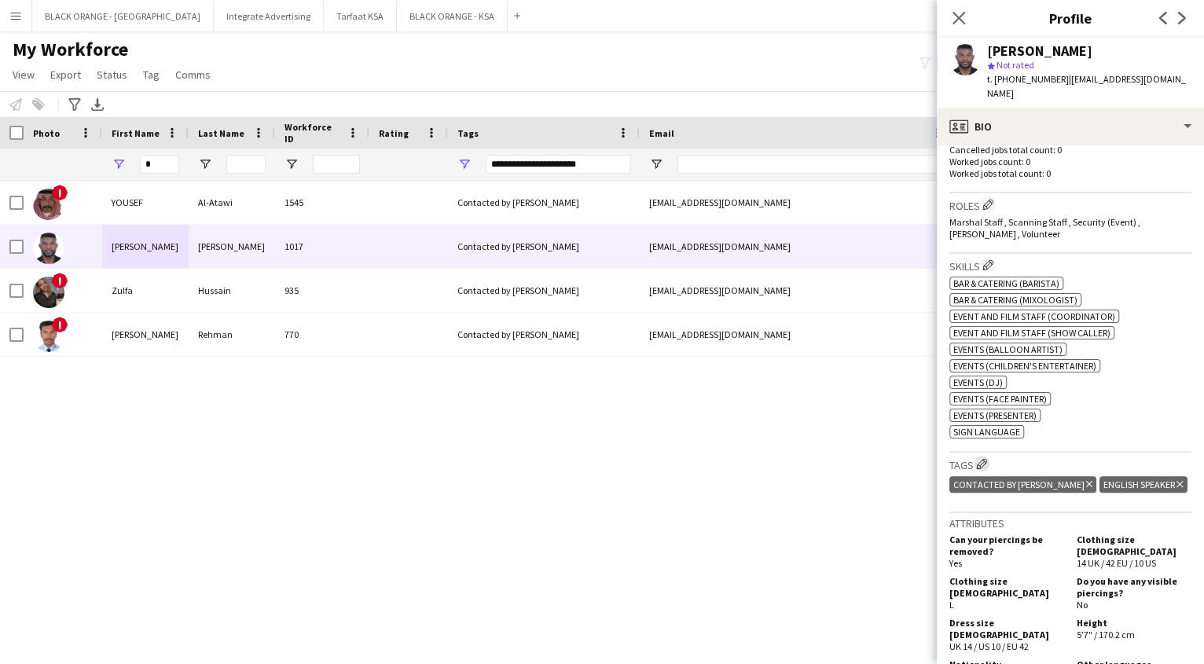
click at [980, 458] on app-icon "Edit crew company tags" at bounding box center [981, 463] width 11 height 11
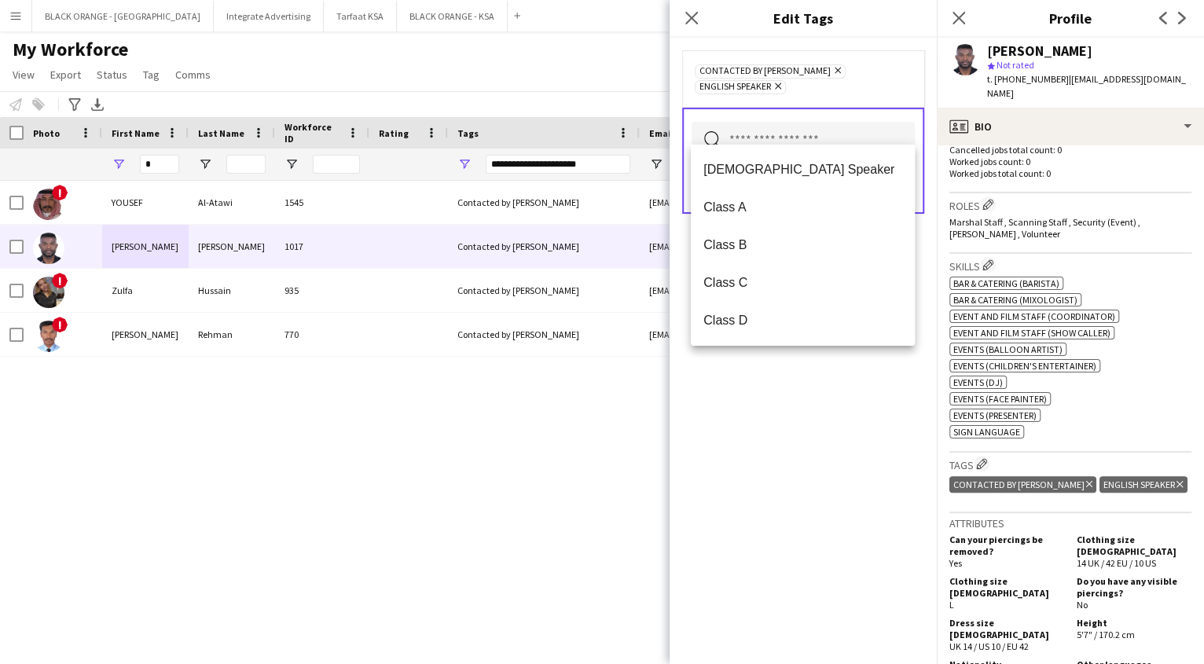
click at [788, 122] on input "text" at bounding box center [802, 141] width 223 height 39
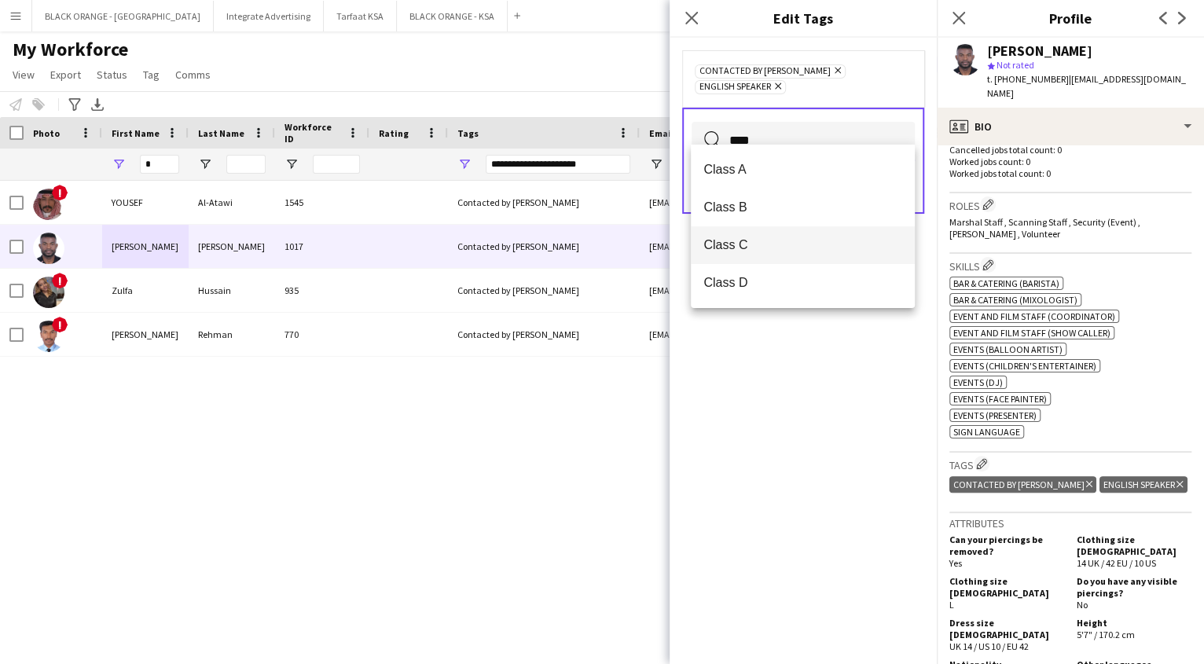
type input "****"
click at [756, 254] on mat-option "Class C" at bounding box center [803, 245] width 224 height 38
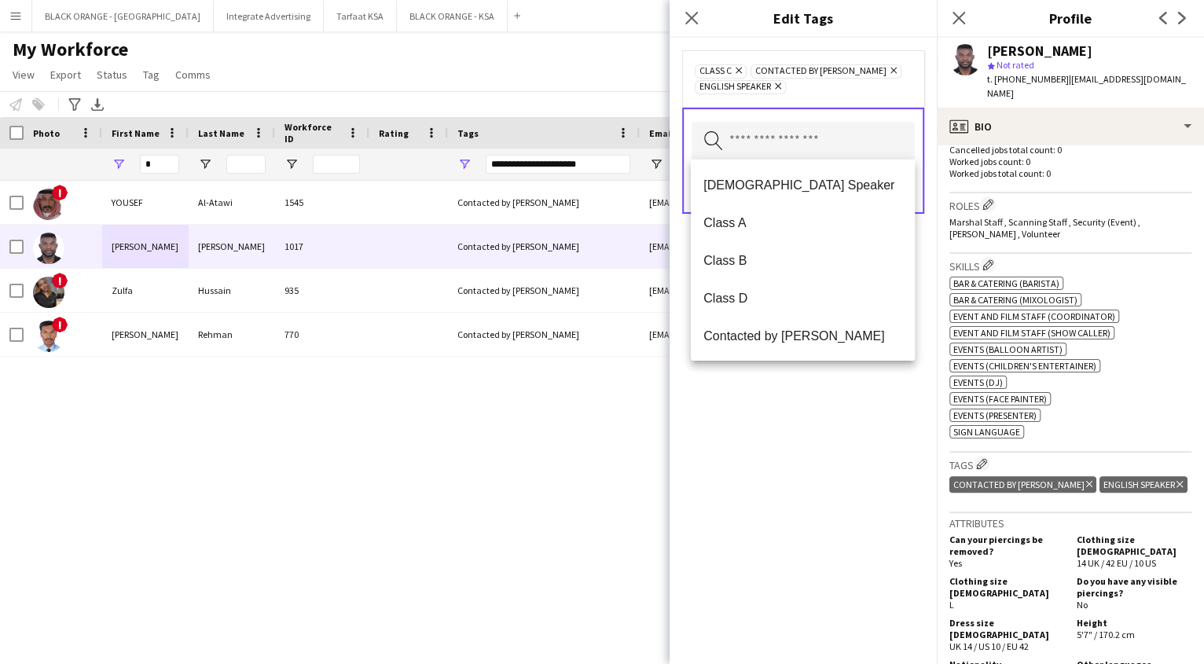
click at [789, 404] on div "Class C Remove Contacted by Zena Remove English Speaker Remove Search by tag na…" at bounding box center [802, 351] width 267 height 626
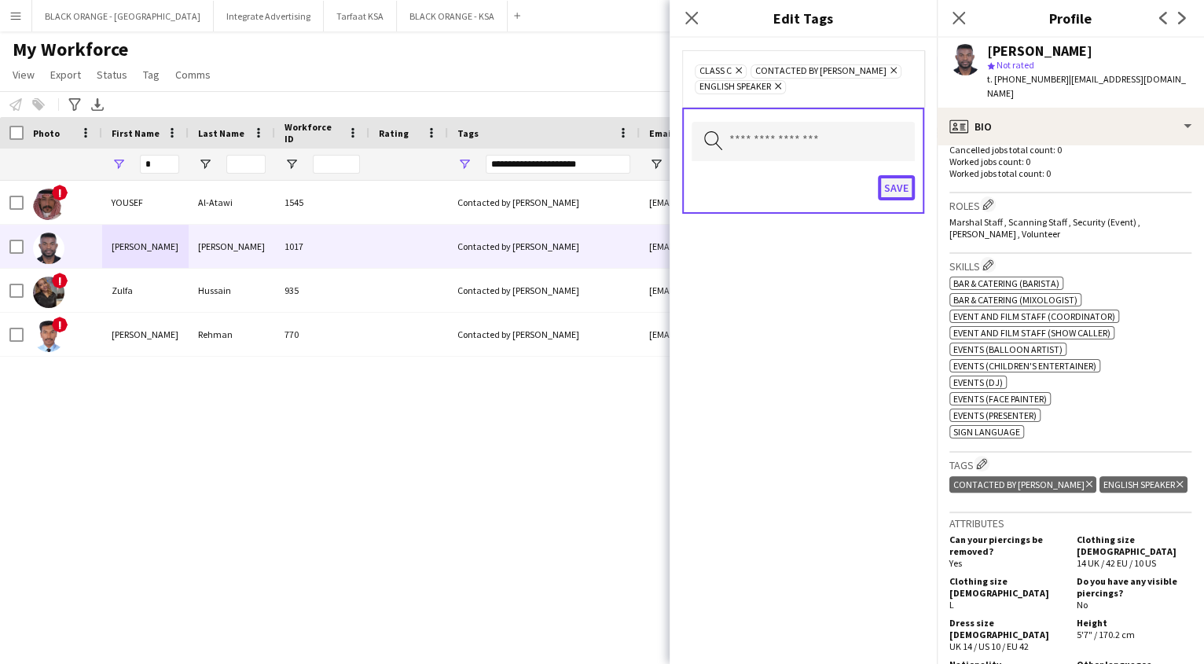
click at [897, 189] on button "Save" at bounding box center [896, 187] width 37 height 25
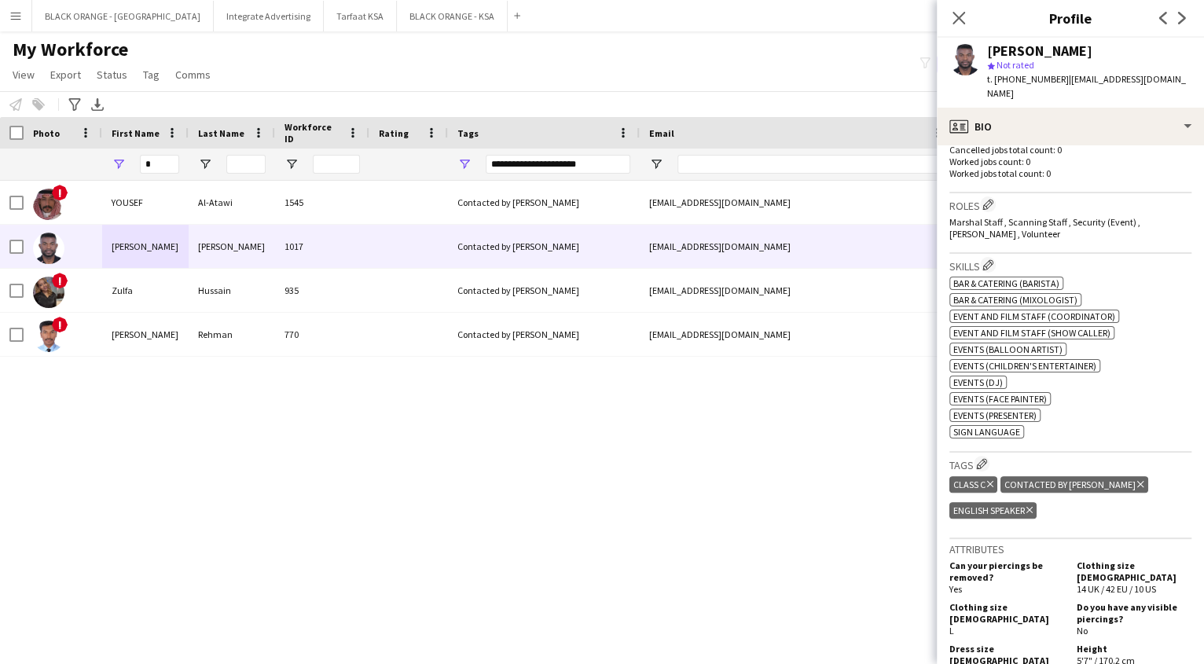
click at [163, 178] on div "*" at bounding box center [159, 163] width 39 height 31
click at [165, 171] on input "*" at bounding box center [159, 164] width 39 height 19
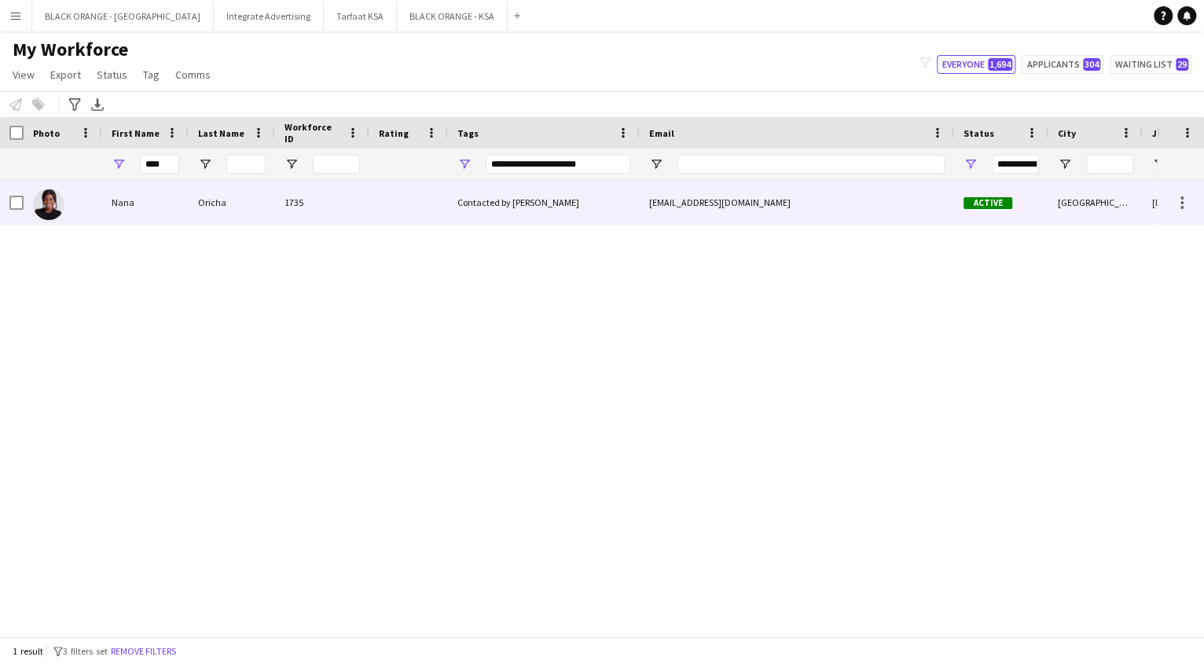
click at [180, 220] on div "Nana" at bounding box center [145, 202] width 86 height 43
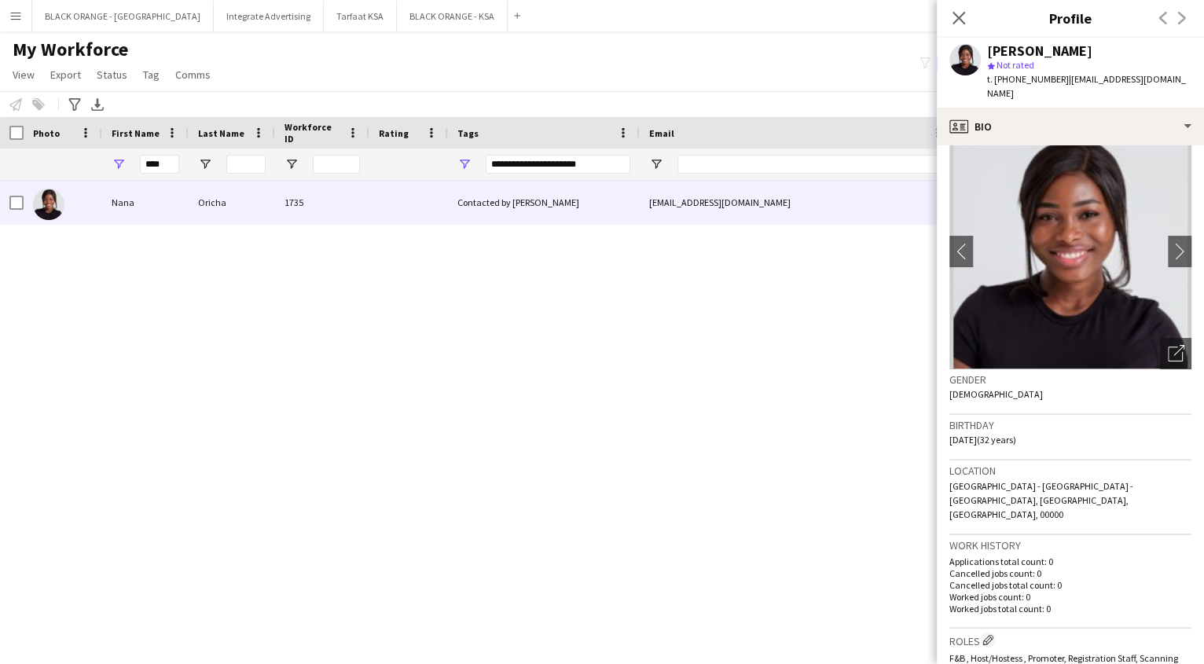
scroll to position [0, 0]
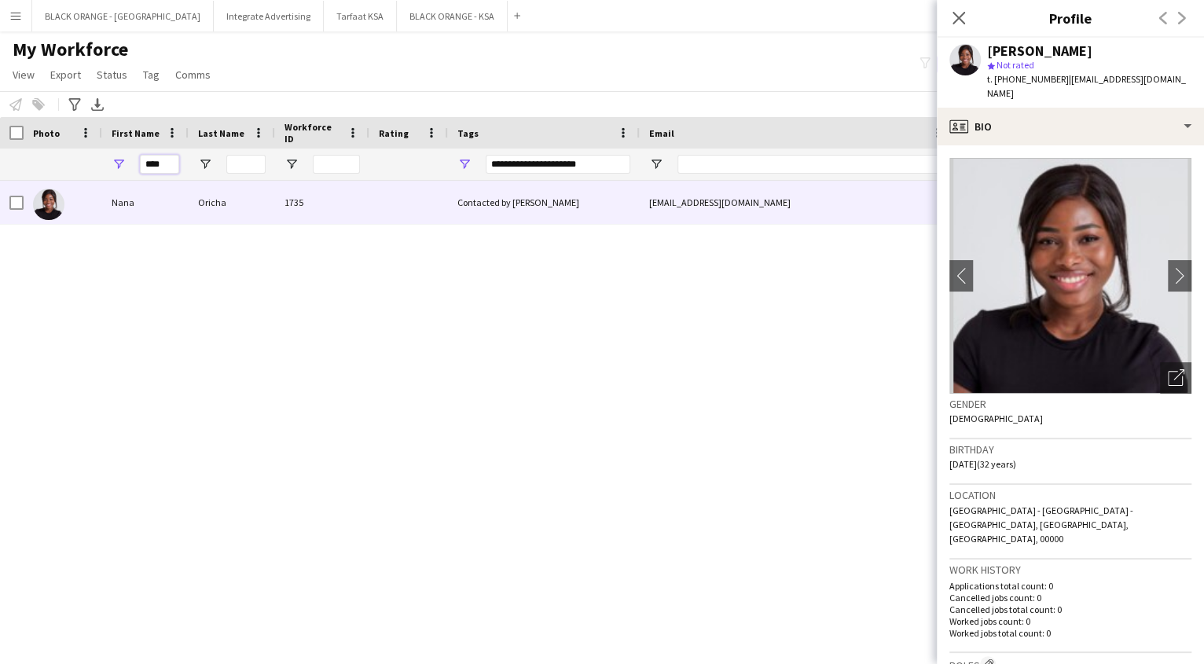
click at [167, 165] on input "****" at bounding box center [159, 164] width 39 height 19
type input "*"
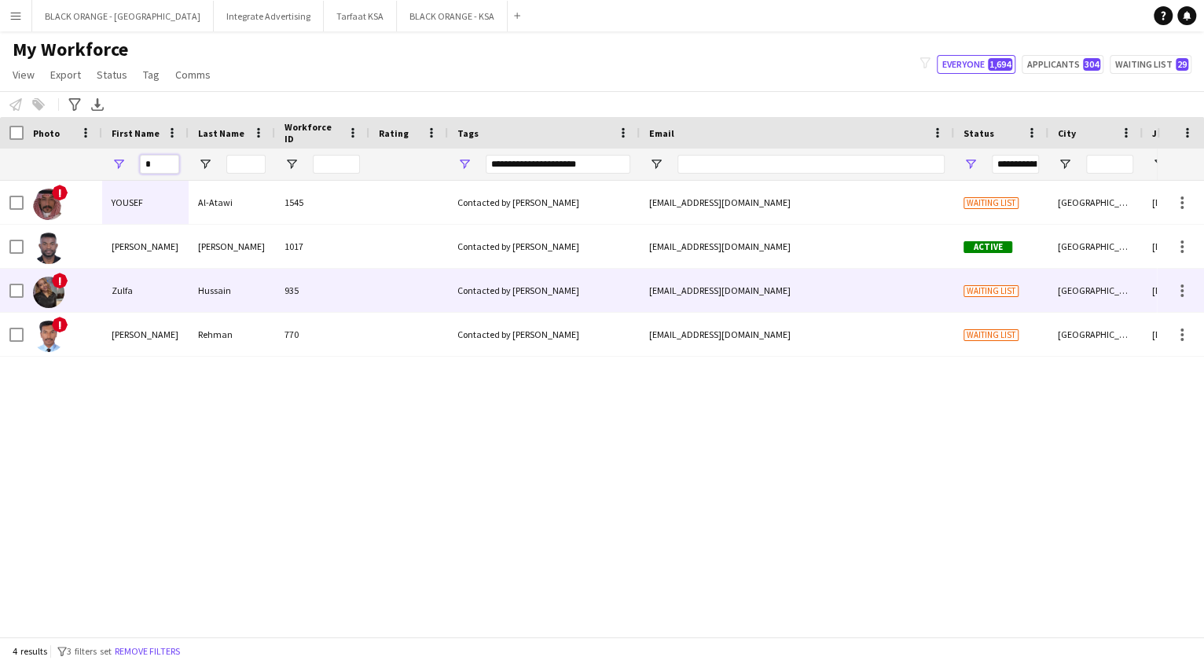
type input "*"
click at [123, 304] on div "Zulfa" at bounding box center [145, 290] width 86 height 43
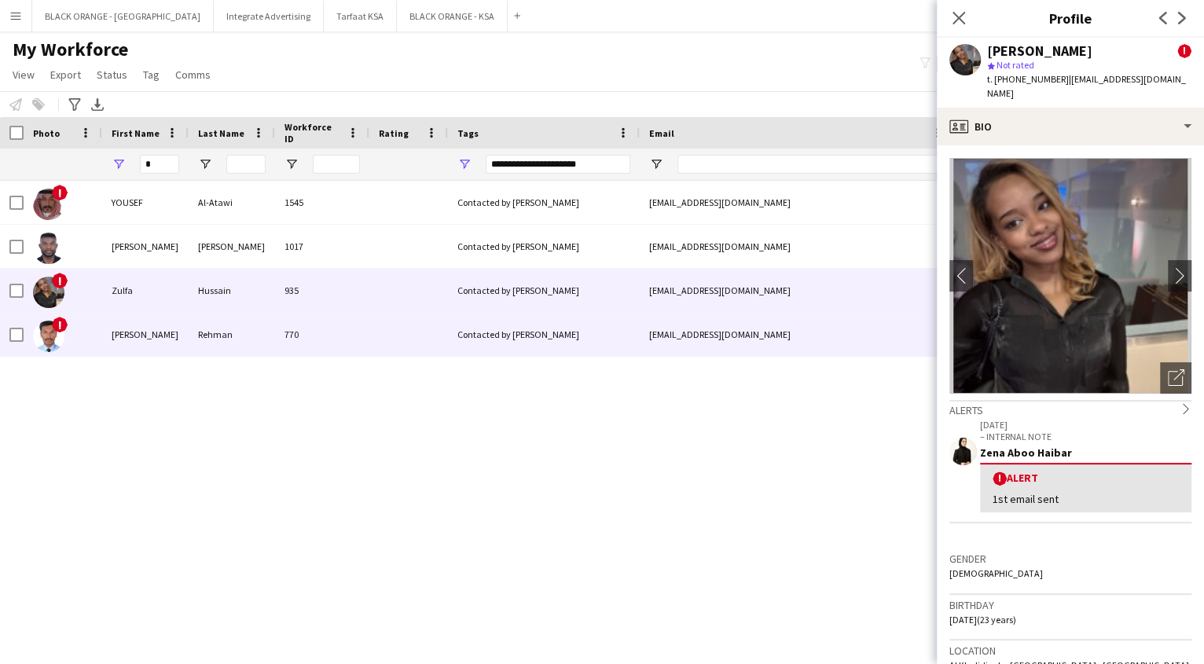
click at [182, 348] on div "[PERSON_NAME]" at bounding box center [145, 334] width 86 height 43
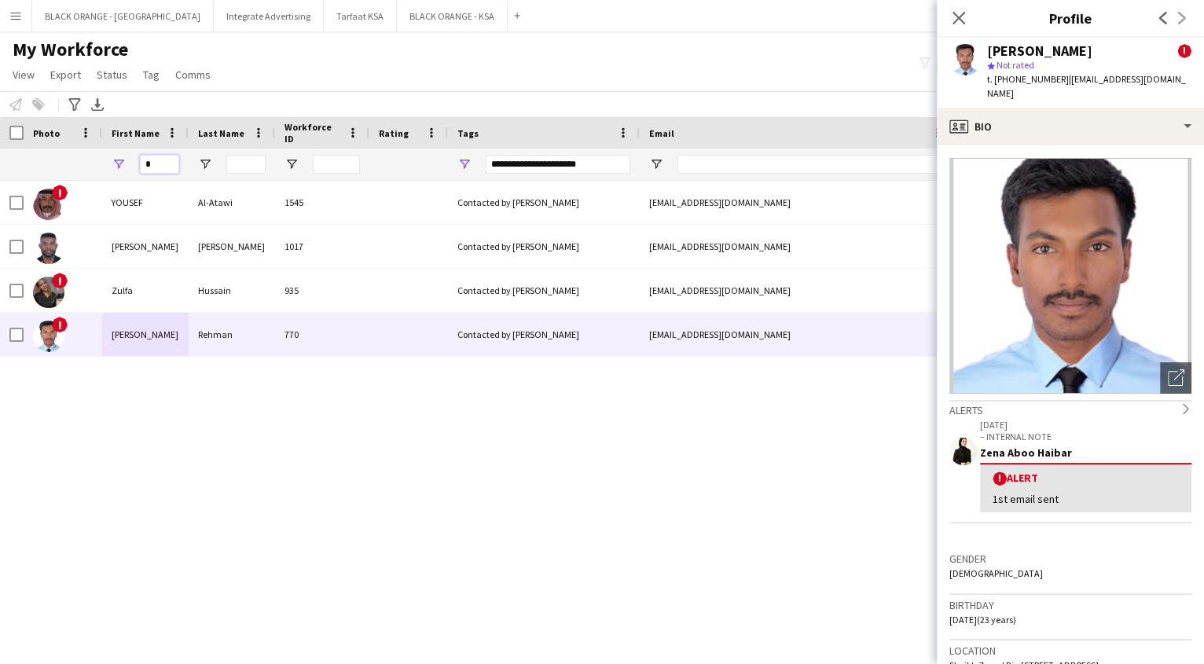
click at [158, 159] on input "*" at bounding box center [159, 164] width 39 height 19
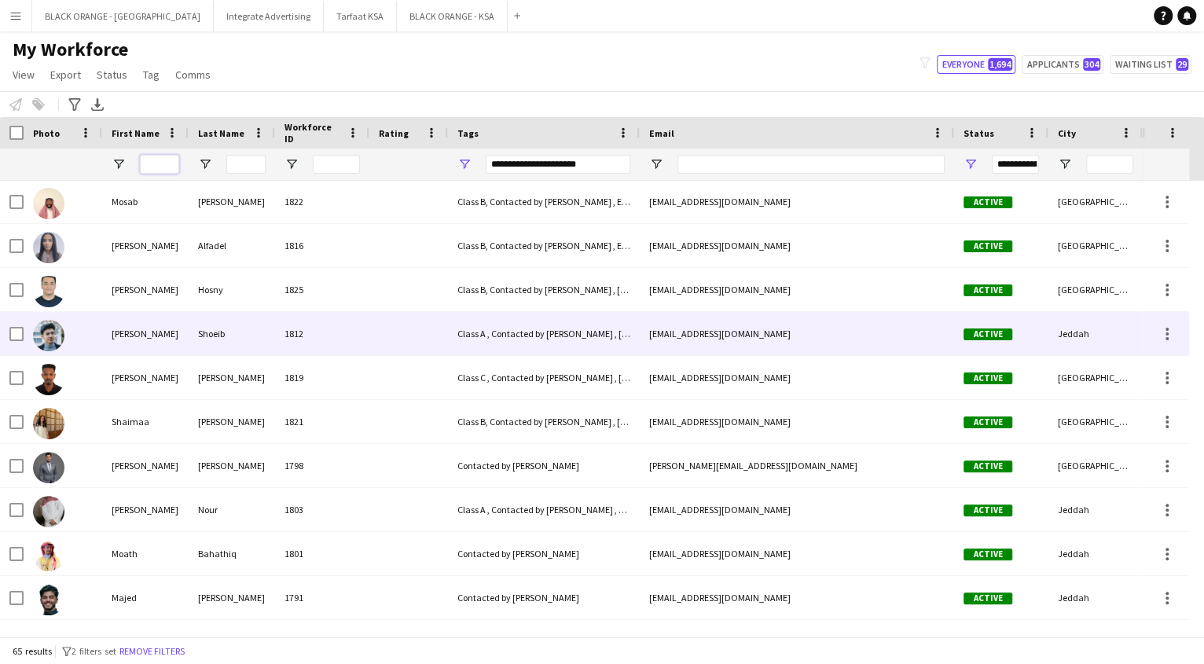
scroll to position [386, 0]
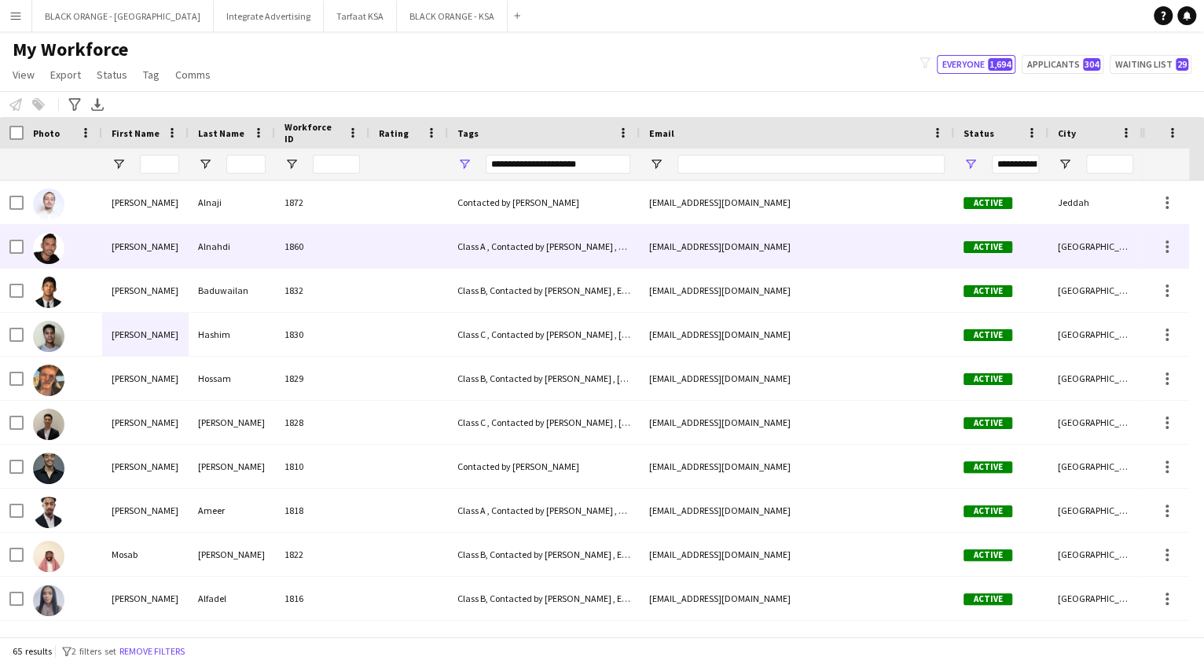
click at [629, 241] on div "Class A , Contacted by [PERSON_NAME] , English Speaker , Khaleeji Profile" at bounding box center [544, 246] width 192 height 43
